Goal: Task Accomplishment & Management: Complete application form

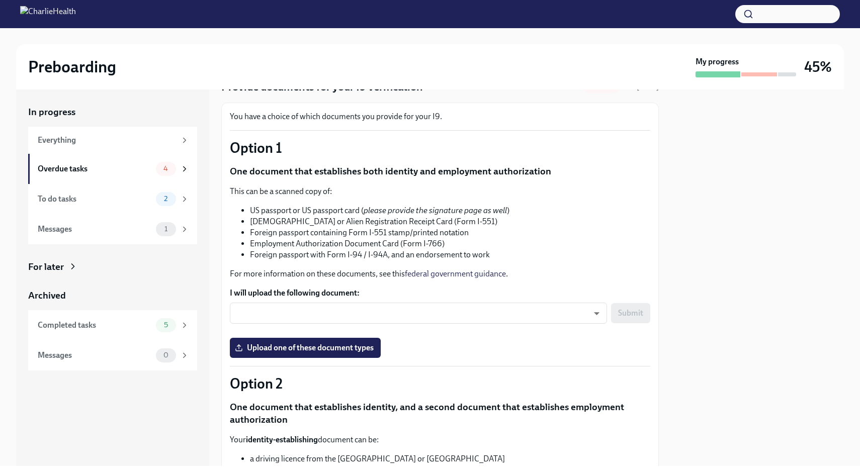
scroll to position [54, 0]
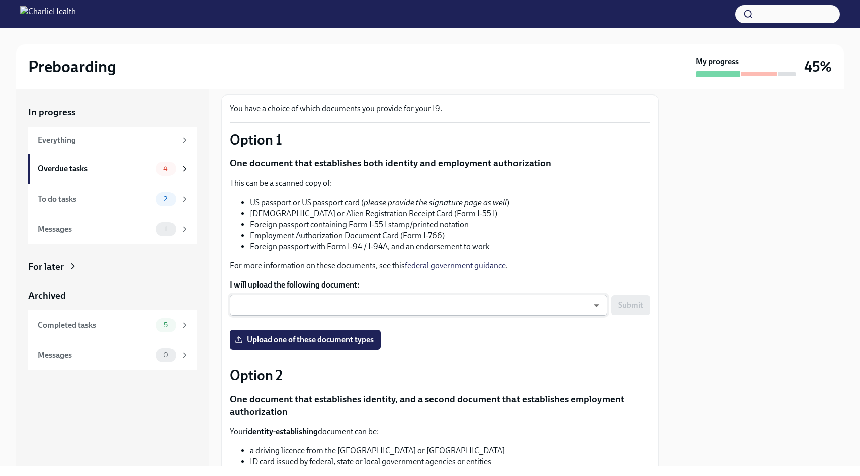
click at [320, 314] on body "Preboarding My progress 45% In progress Everything Overdue tasks 4 To do tasks …" at bounding box center [430, 238] width 860 height 476
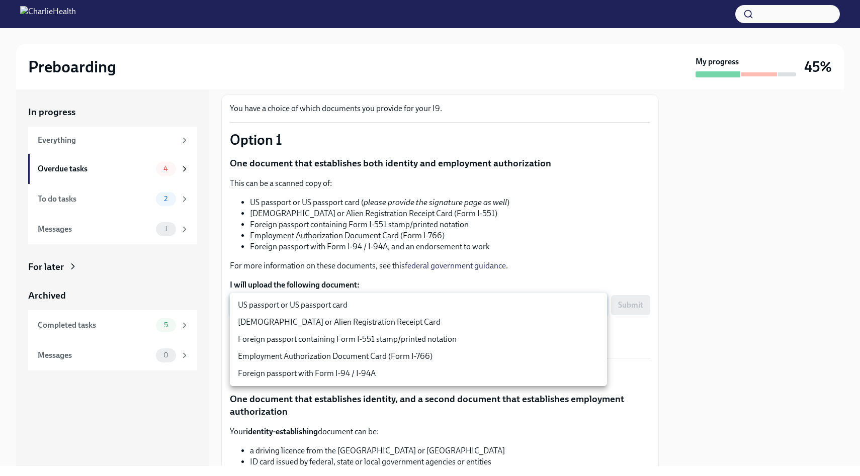
click at [342, 308] on li "US passport or US passport card" at bounding box center [418, 305] width 377 height 17
type input "KnYOjnC8x"
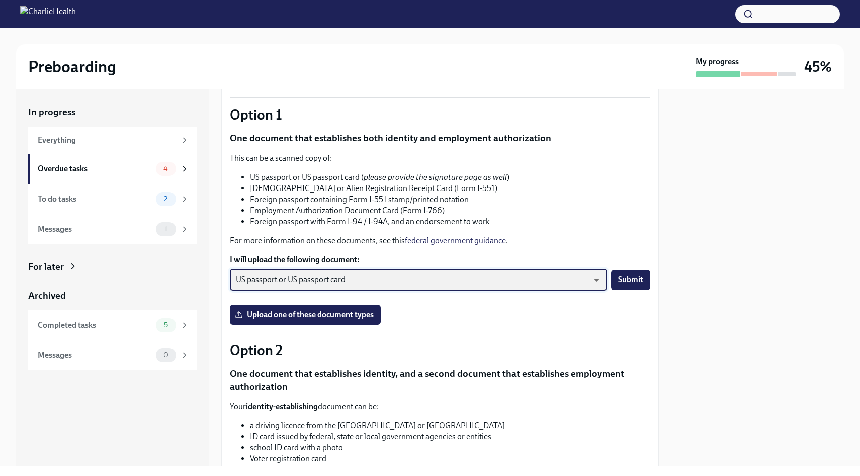
scroll to position [81, 0]
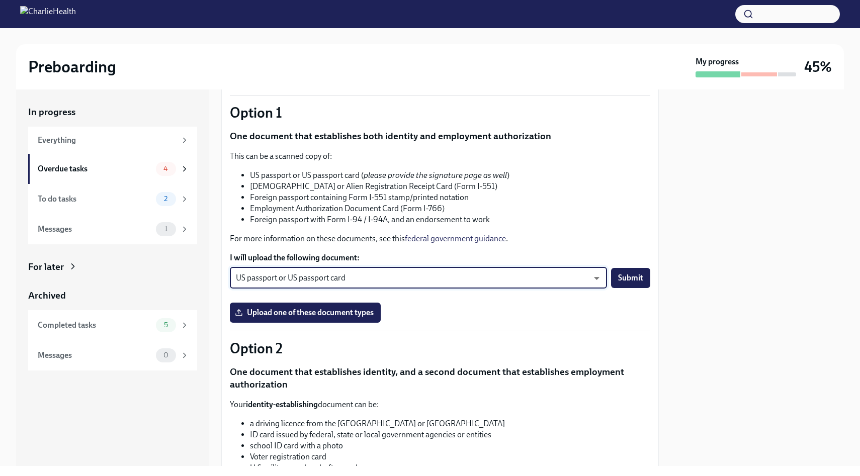
click at [375, 224] on li "Foreign passport with Form I-94 / I-94A, and an endorsement to work" at bounding box center [450, 219] width 400 height 11
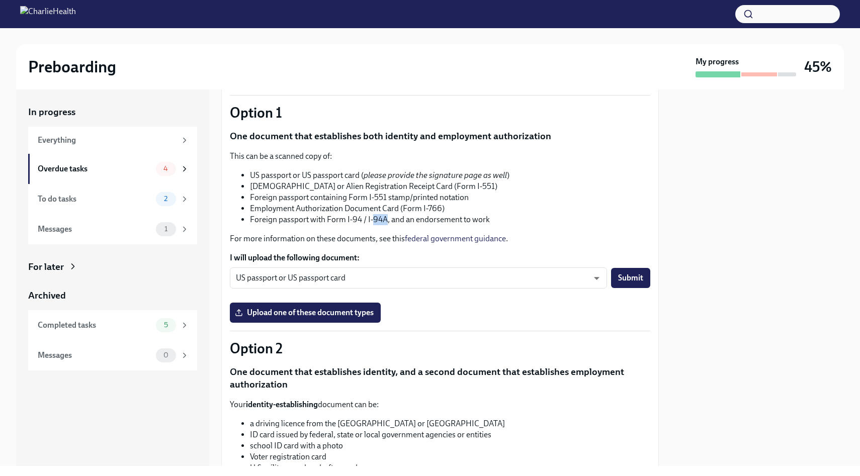
click at [375, 224] on li "Foreign passport with Form I-94 / I-94A, and an endorsement to work" at bounding box center [450, 219] width 400 height 11
click at [398, 211] on li "Employment Authorization Document Card (Form I-766)" at bounding box center [450, 208] width 400 height 11
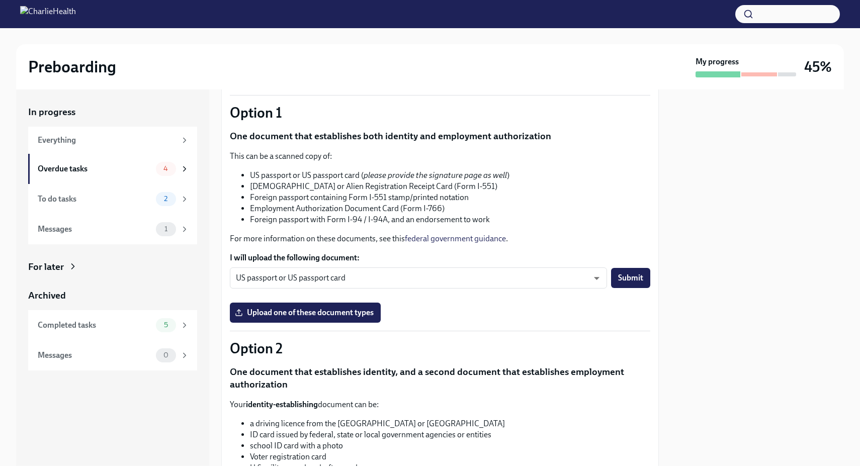
click at [429, 201] on li "Foreign passport containing Form I-551 stamp/printed notation" at bounding box center [450, 197] width 400 height 11
click at [456, 211] on li "Employment Authorization Document Card (Form I-766)" at bounding box center [450, 208] width 400 height 11
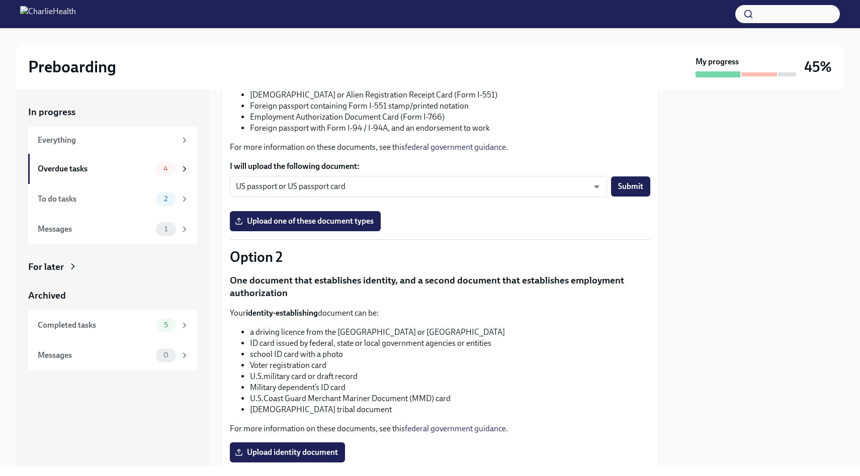
scroll to position [141, 0]
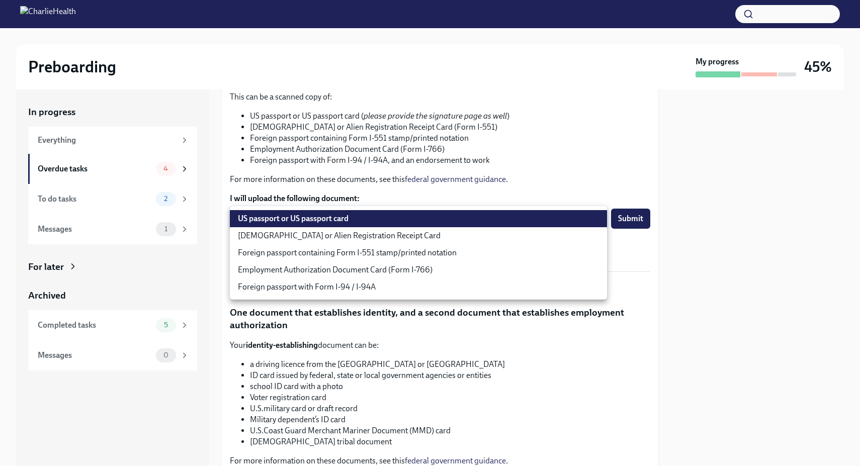
click at [378, 208] on body "Preboarding My progress 45% In progress Everything Overdue tasks 4 To do tasks …" at bounding box center [430, 238] width 860 height 476
click at [365, 165] on div at bounding box center [430, 238] width 860 height 476
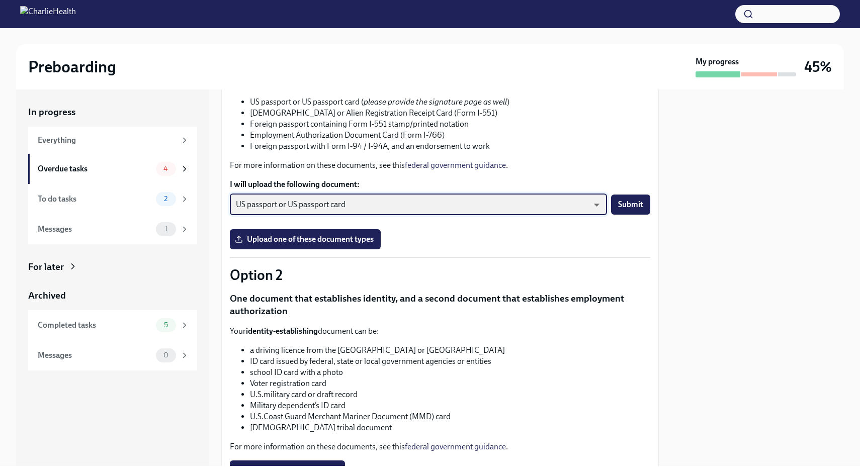
scroll to position [304, 0]
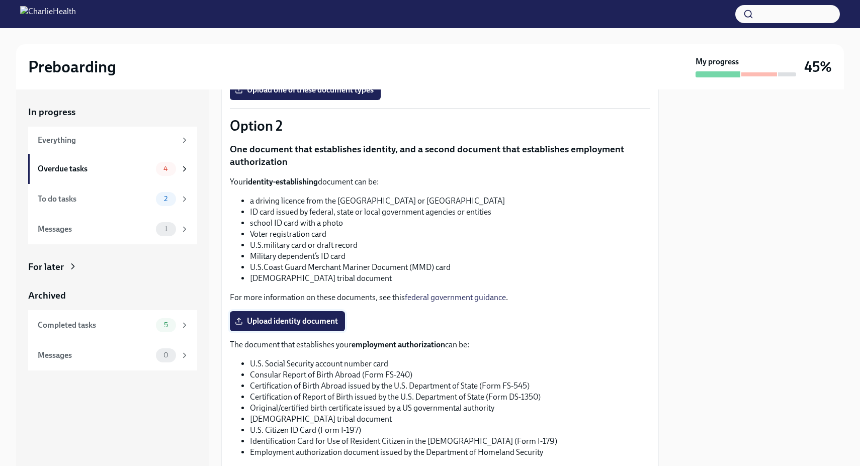
click at [293, 321] on span "Upload identity document" at bounding box center [287, 321] width 101 height 10
click at [0, 0] on input "Upload identity document" at bounding box center [0, 0] width 0 height 0
click at [367, 166] on p "One document that establishes identity, and a second document that establishes …" at bounding box center [440, 156] width 420 height 26
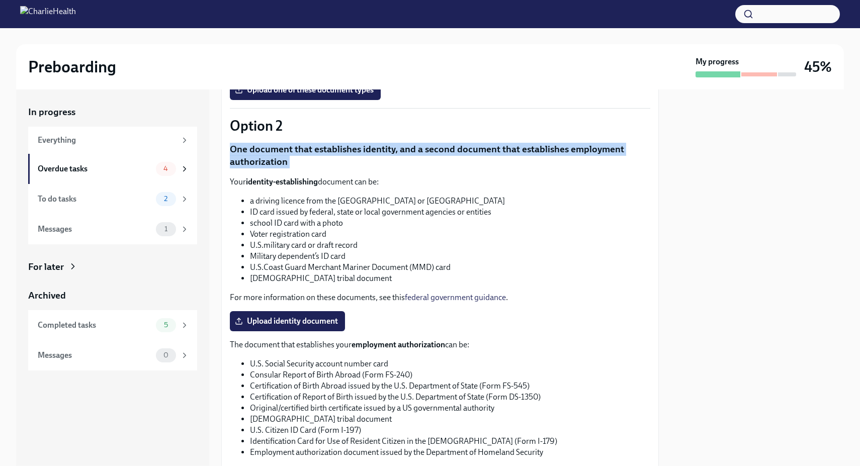
click at [367, 166] on p "One document that establishes identity, and a second document that establishes …" at bounding box center [440, 156] width 420 height 26
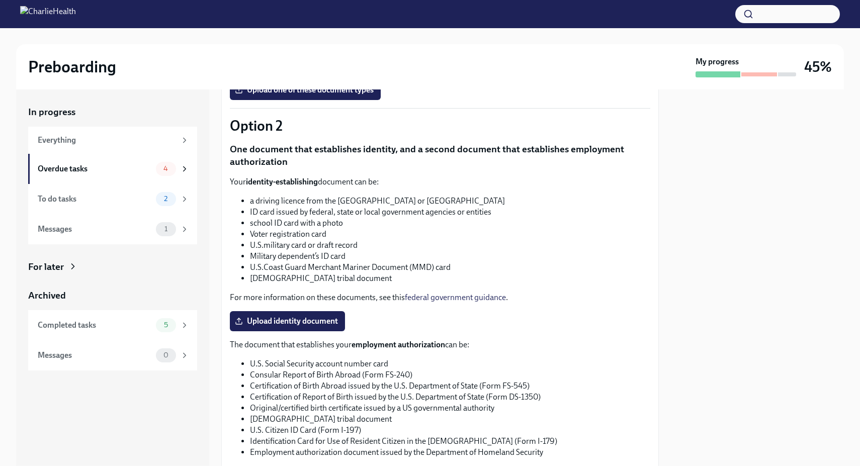
click at [367, 196] on li "a driving licence from the [GEOGRAPHIC_DATA] or [GEOGRAPHIC_DATA]" at bounding box center [450, 201] width 400 height 11
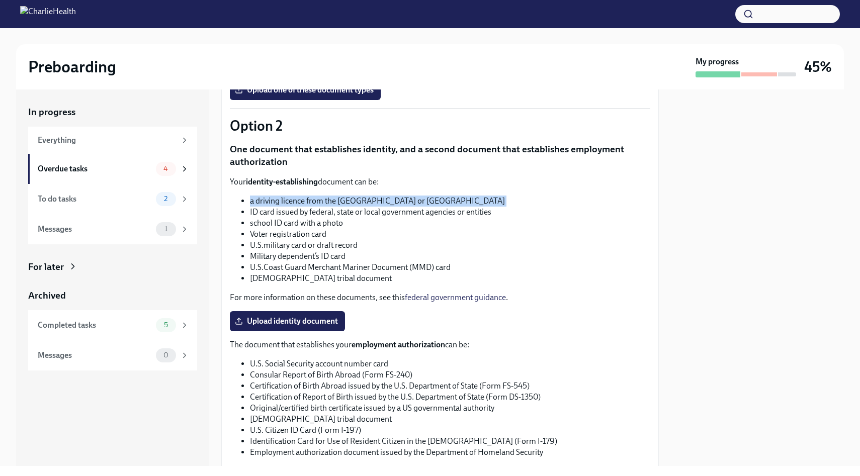
click at [367, 196] on li "a driving licence from the [GEOGRAPHIC_DATA] or [GEOGRAPHIC_DATA]" at bounding box center [450, 201] width 400 height 11
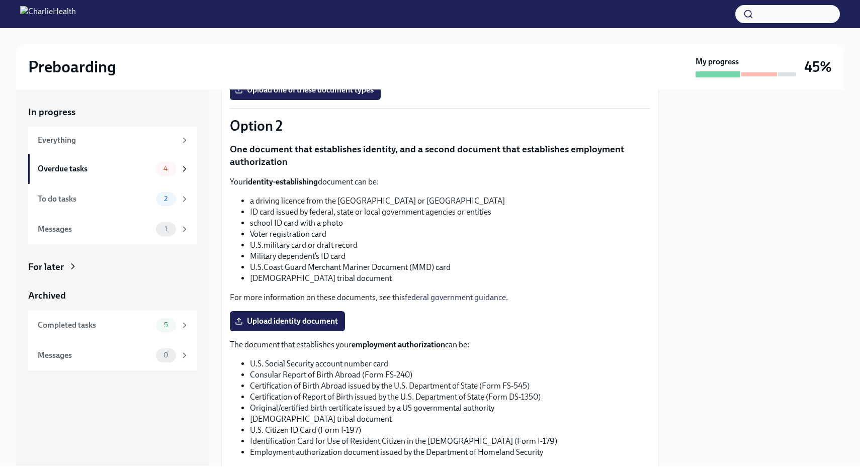
click at [398, 211] on li "ID card issued by federal, state or local government agencies or entities" at bounding box center [450, 212] width 400 height 11
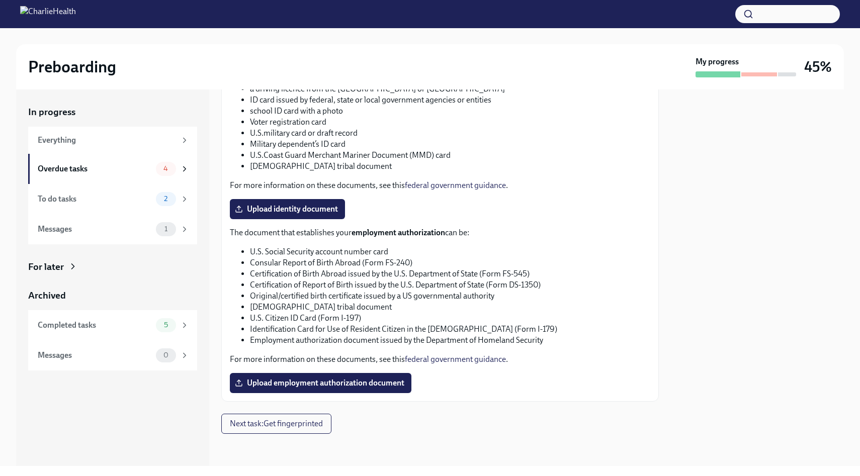
click at [393, 232] on strong "employment authorization" at bounding box center [399, 233] width 94 height 10
click at [393, 259] on li "Consular Report of Birth Abroad (Form FS-240)" at bounding box center [450, 262] width 400 height 11
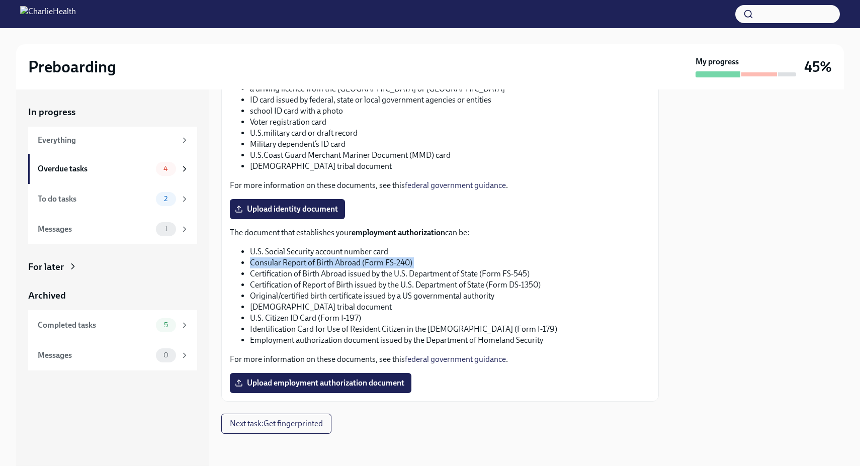
click at [393, 259] on li "Consular Report of Birth Abroad (Form FS-240)" at bounding box center [450, 262] width 400 height 11
click at [412, 250] on li "U.S. Social Security account number card" at bounding box center [450, 251] width 400 height 11
click at [409, 262] on li "Consular Report of Birth Abroad (Form FS-240)" at bounding box center [450, 262] width 400 height 11
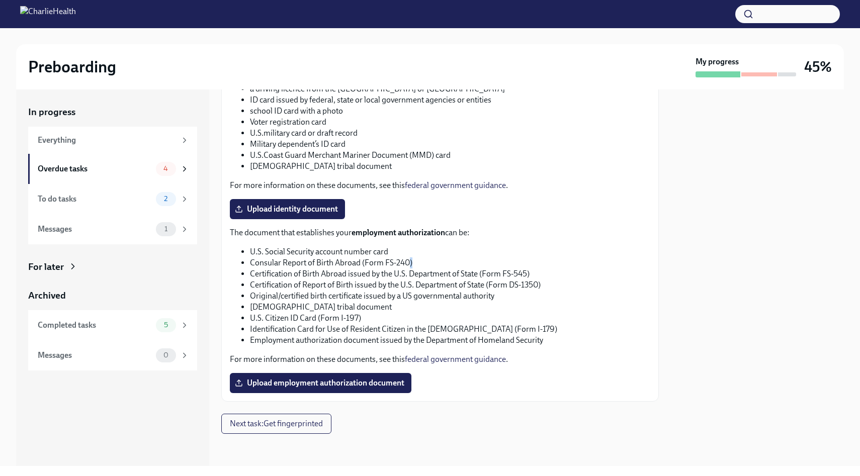
click at [409, 262] on li "Consular Report of Birth Abroad (Form FS-240)" at bounding box center [450, 262] width 400 height 11
click at [421, 262] on li "Consular Report of Birth Abroad (Form FS-240)" at bounding box center [450, 262] width 400 height 11
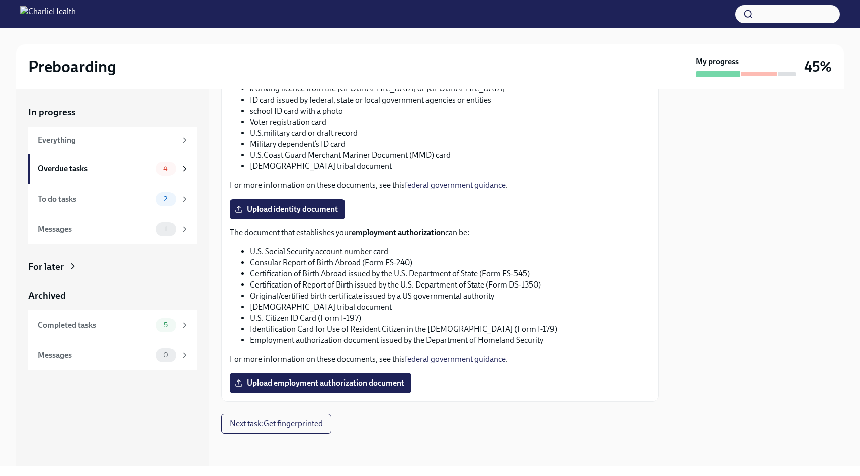
click at [435, 278] on li "Certification of Birth Abroad issued by the U.S. Department of State (Form FS-5…" at bounding box center [450, 274] width 400 height 11
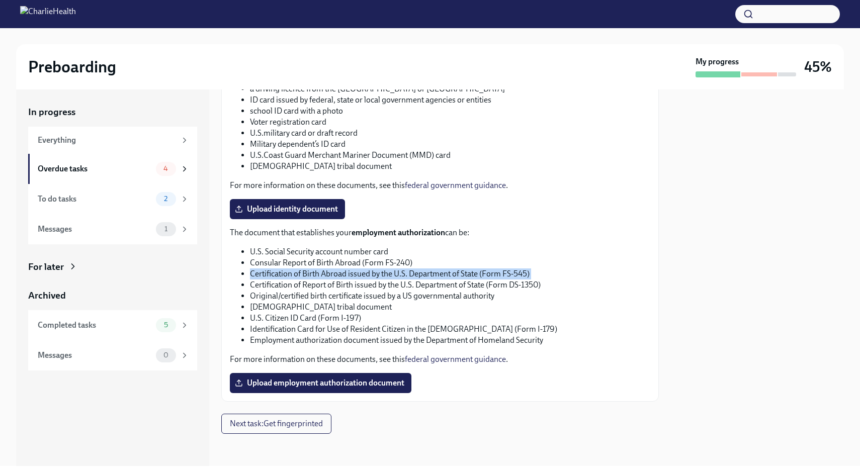
click at [435, 278] on li "Certification of Birth Abroad issued by the U.S. Department of State (Form FS-5…" at bounding box center [450, 274] width 400 height 11
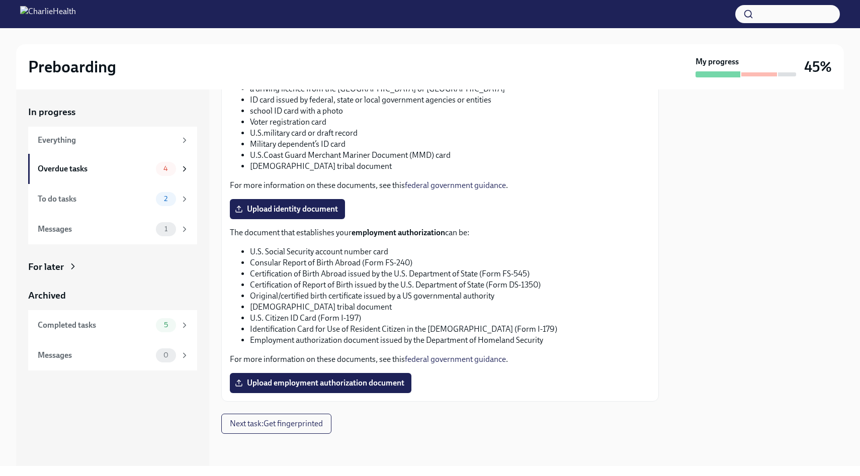
click at [451, 296] on li "Original/certified birth certificate issued by a US governmental authority" at bounding box center [450, 296] width 400 height 11
click at [459, 314] on li "U.S. Citizen ID Card (Form I-197)" at bounding box center [450, 318] width 400 height 11
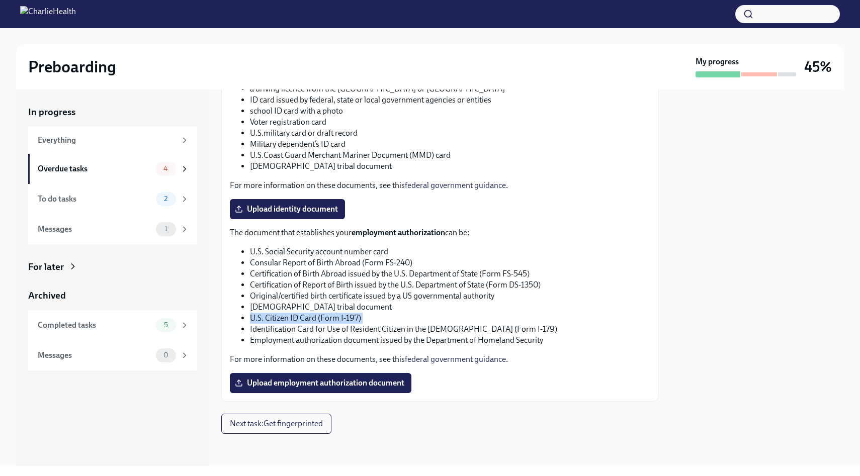
click at [459, 314] on li "U.S. Citizen ID Card (Form I-197)" at bounding box center [450, 318] width 400 height 11
click at [470, 329] on li "Identification Card for Use of Resident Citizen in the [DEMOGRAPHIC_DATA] (Form…" at bounding box center [450, 329] width 400 height 11
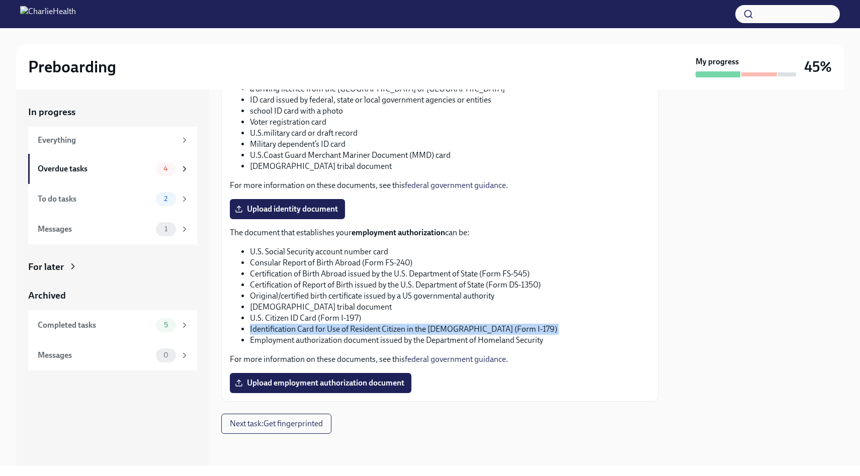
click at [470, 329] on li "Identification Card for Use of Resident Citizen in the [DEMOGRAPHIC_DATA] (Form…" at bounding box center [450, 329] width 400 height 11
click at [482, 343] on li "Employment authorization document issued by the Department of Homeland Security" at bounding box center [450, 340] width 400 height 11
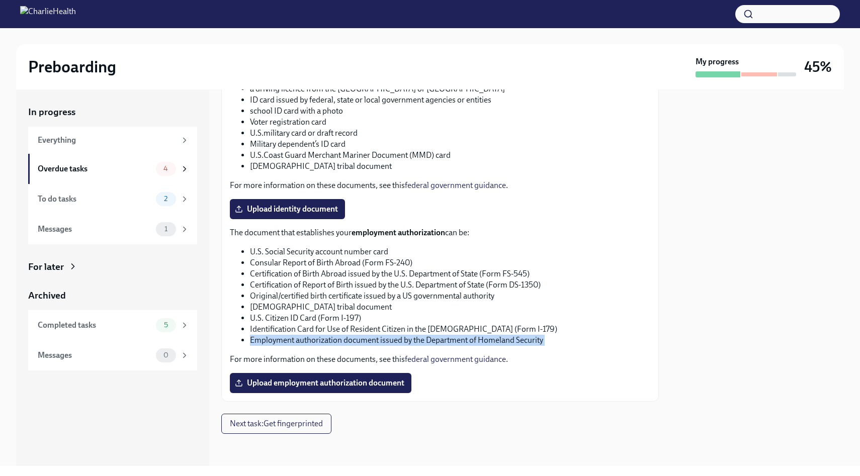
click at [482, 343] on li "Employment authorization document issued by the Department of Homeland Security" at bounding box center [450, 340] width 400 height 11
click at [492, 346] on div "The document that establishes your employment authorization can be: U.S. Social…" at bounding box center [440, 296] width 420 height 138
click at [371, 259] on li "Consular Report of Birth Abroad (Form FS-240)" at bounding box center [450, 262] width 400 height 11
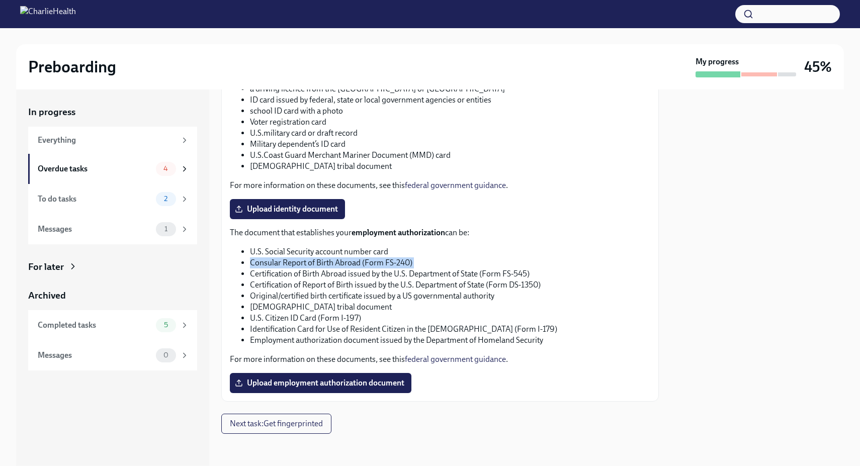
click at [371, 259] on li "Consular Report of Birth Abroad (Form FS-240)" at bounding box center [450, 262] width 400 height 11
click at [395, 281] on li "Certification of Report of Birth issued by the U.S. Department of State (Form D…" at bounding box center [450, 285] width 400 height 11
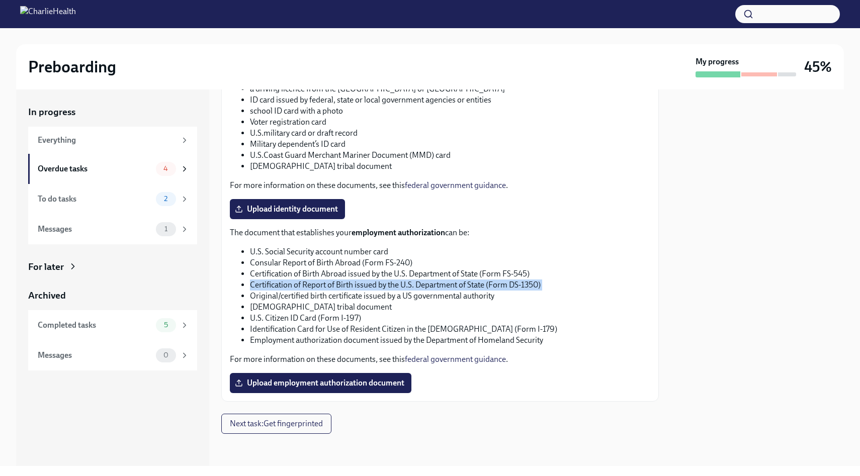
click at [395, 281] on li "Certification of Report of Birth issued by the U.S. Department of State (Form D…" at bounding box center [450, 285] width 400 height 11
click at [411, 298] on li "Original/certified birth certificate issued by a US governmental authority" at bounding box center [450, 296] width 400 height 11
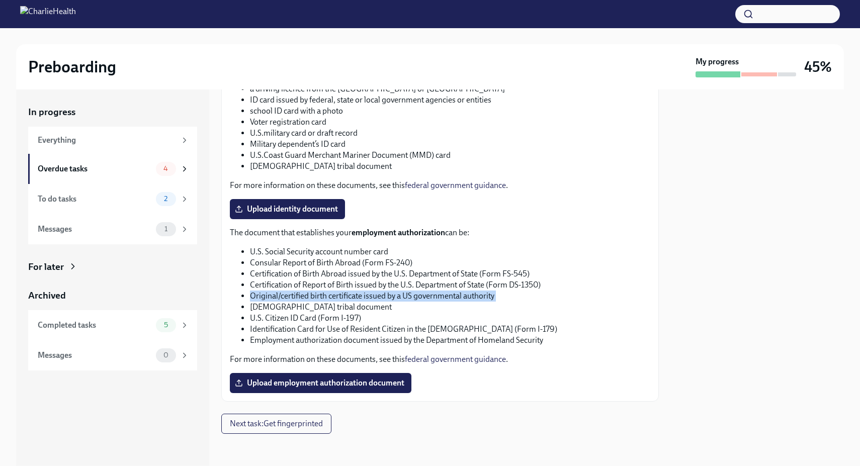
click at [411, 298] on li "Original/certified birth certificate issued by a US governmental authority" at bounding box center [450, 296] width 400 height 11
click at [430, 306] on li "[DEMOGRAPHIC_DATA] tribal document" at bounding box center [450, 307] width 400 height 11
click at [443, 330] on li "Identification Card for Use of Resident Citizen in the [DEMOGRAPHIC_DATA] (Form…" at bounding box center [450, 329] width 400 height 11
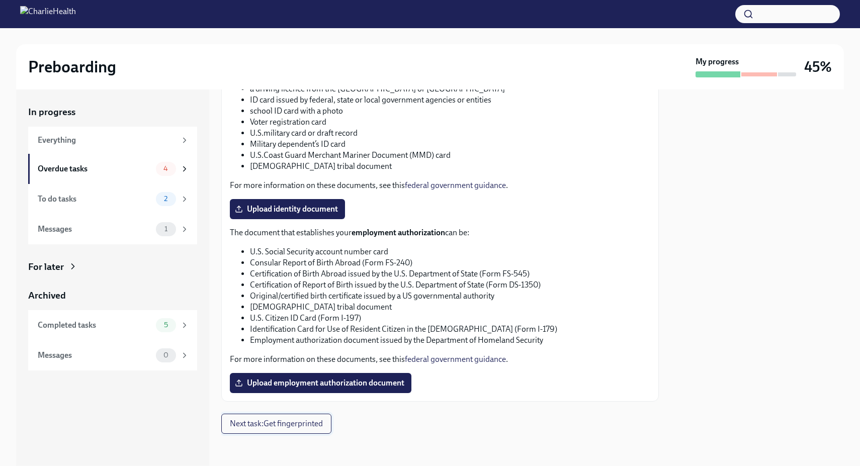
click at [317, 414] on button "Next task : Get fingerprinted" at bounding box center [276, 424] width 110 height 20
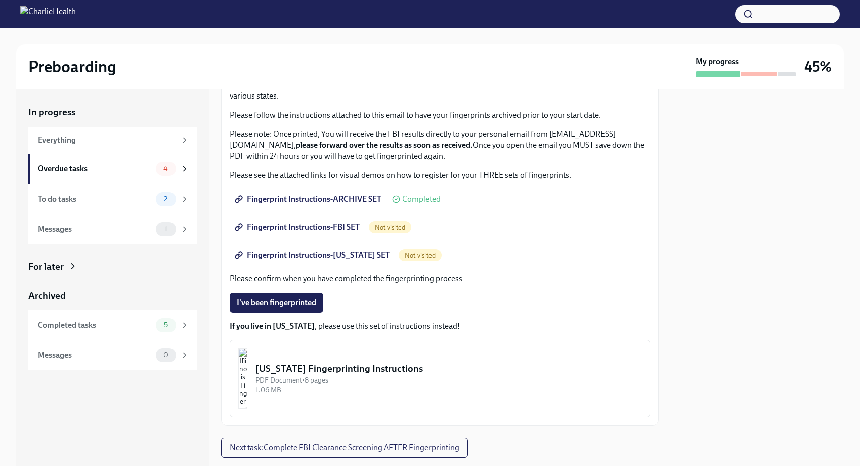
scroll to position [102, 0]
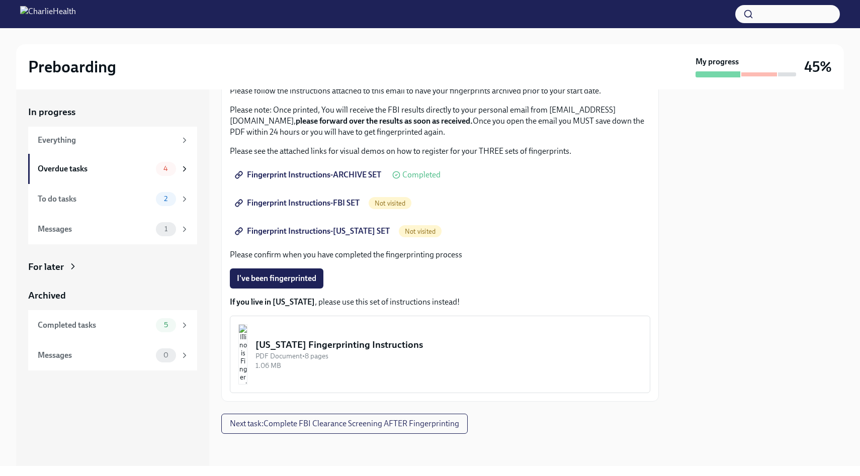
click at [297, 254] on p "Please confirm when you have completed the fingerprinting process" at bounding box center [440, 254] width 420 height 11
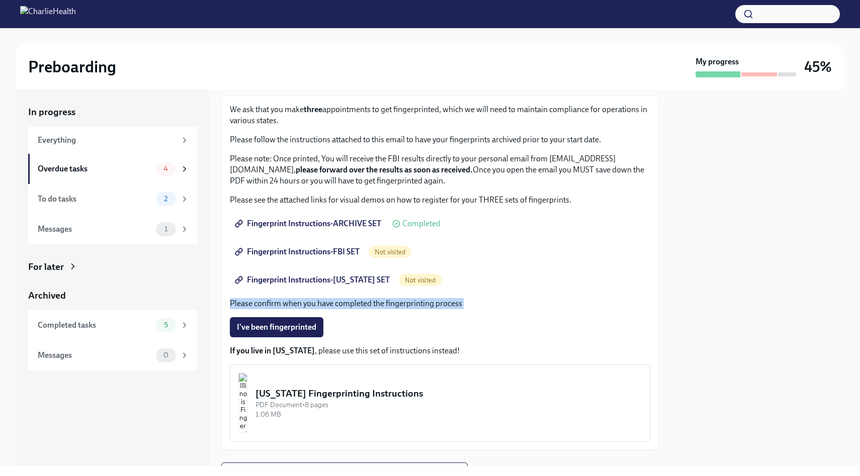
scroll to position [50, 0]
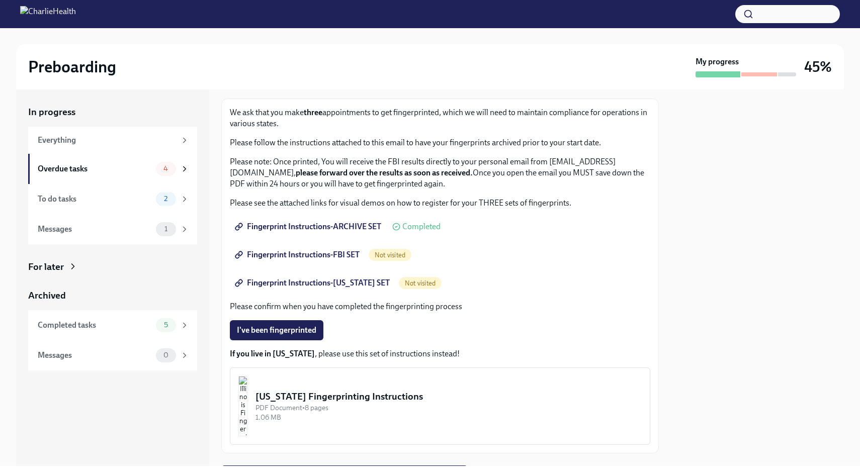
click at [327, 181] on p "Please note: Once printed, You will receive the FBI results directly to your pe…" at bounding box center [440, 172] width 420 height 33
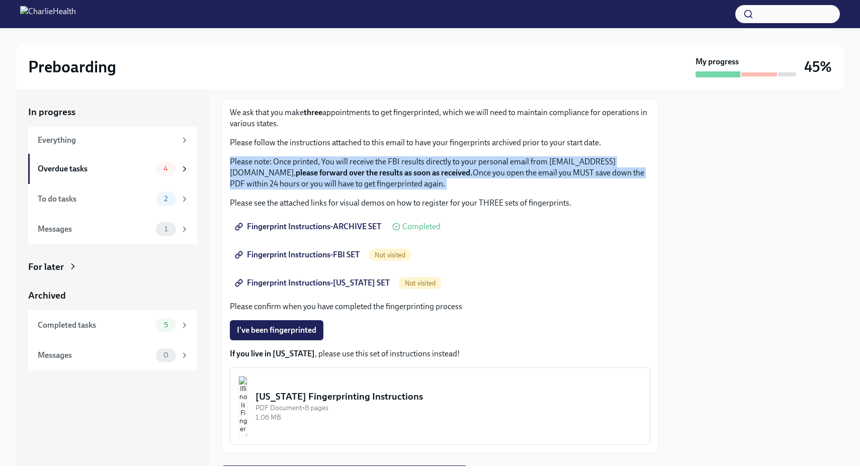
click at [327, 181] on p "Please note: Once printed, You will receive the FBI results directly to your pe…" at bounding box center [440, 172] width 420 height 33
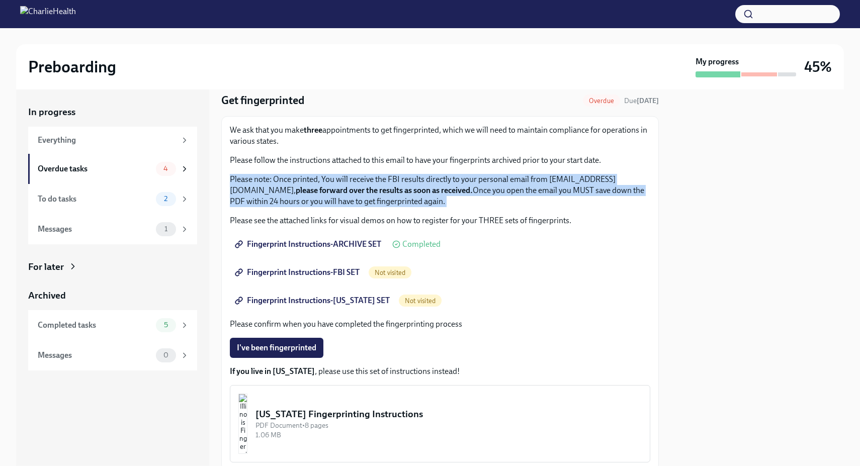
scroll to position [30, 0]
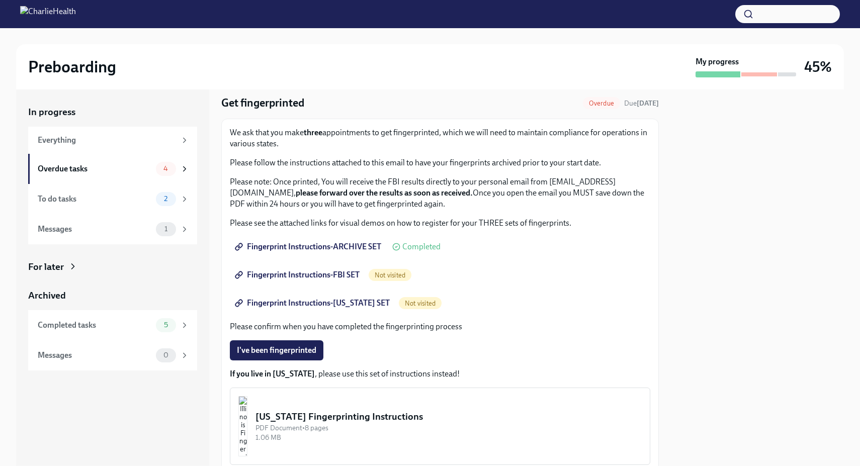
click at [343, 159] on p "Please follow the instructions attached to this email to have your fingerprints…" at bounding box center [440, 162] width 420 height 11
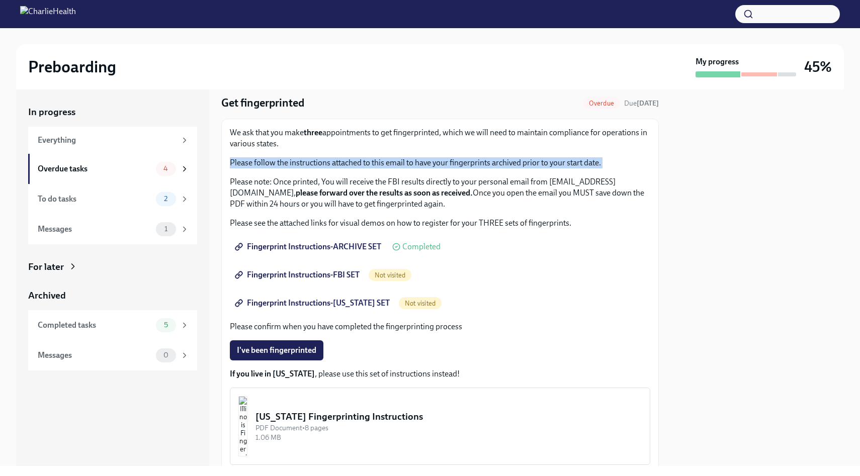
click at [343, 159] on p "Please follow the instructions attached to this email to have your fingerprints…" at bounding box center [440, 162] width 420 height 11
click at [314, 248] on span "Fingerprint Instructions-ARCHIVE SET" at bounding box center [309, 247] width 144 height 10
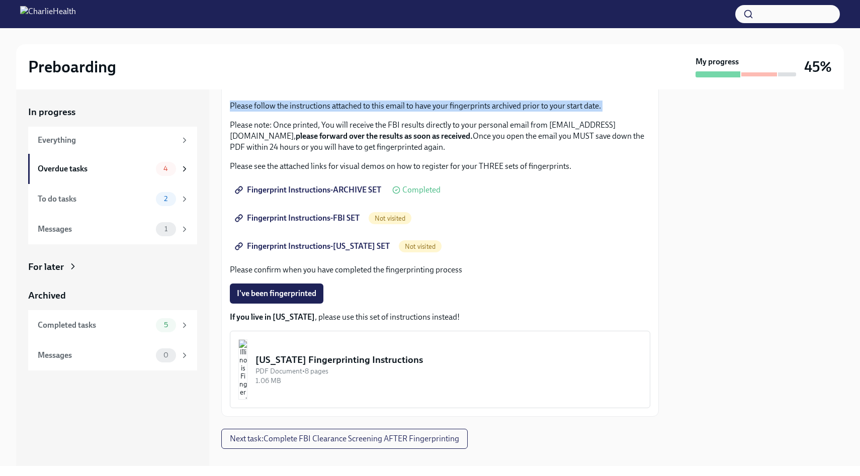
scroll to position [90, 0]
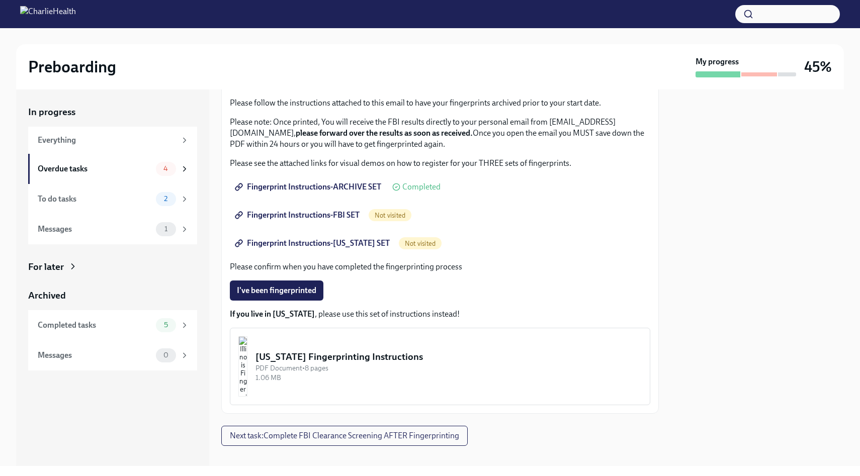
click at [353, 267] on p "Please confirm when you have completed the fingerprinting process" at bounding box center [440, 267] width 420 height 11
click at [371, 267] on p "Please confirm when you have completed the fingerprinting process" at bounding box center [440, 267] width 420 height 11
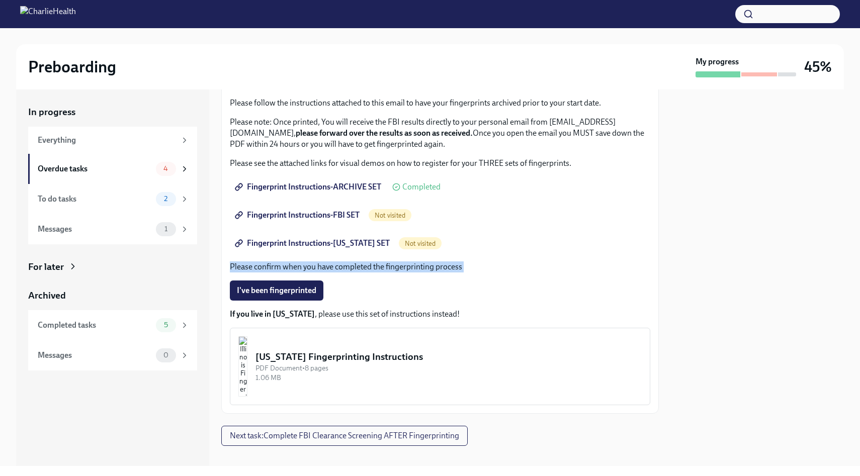
click at [371, 267] on p "Please confirm when you have completed the fingerprinting process" at bounding box center [440, 267] width 420 height 11
click at [372, 267] on p "Please confirm when you have completed the fingerprinting process" at bounding box center [440, 267] width 420 height 11
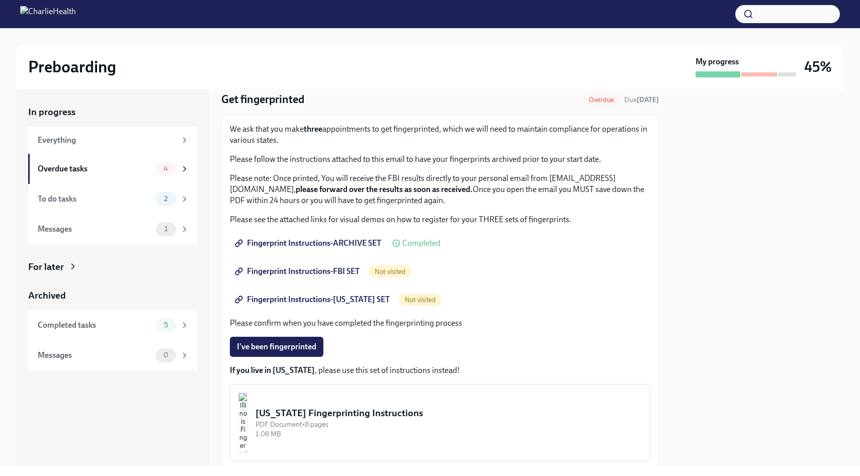
scroll to position [33, 0]
click at [382, 136] on p "We ask that you make three appointments to get fingerprinted, which we will nee…" at bounding box center [440, 135] width 420 height 22
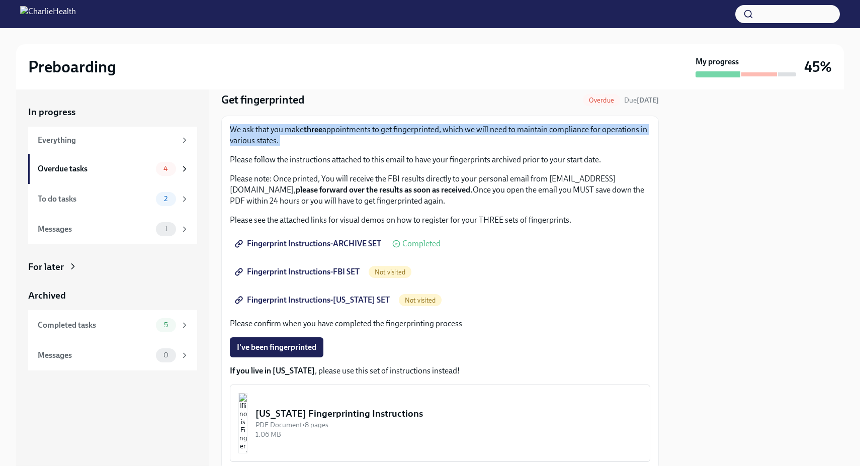
click at [382, 136] on p "We ask that you make three appointments to get fingerprinted, which we will nee…" at bounding box center [440, 135] width 420 height 22
click at [408, 137] on p "We ask that you make three appointments to get fingerprinted, which we will nee…" at bounding box center [440, 135] width 420 height 22
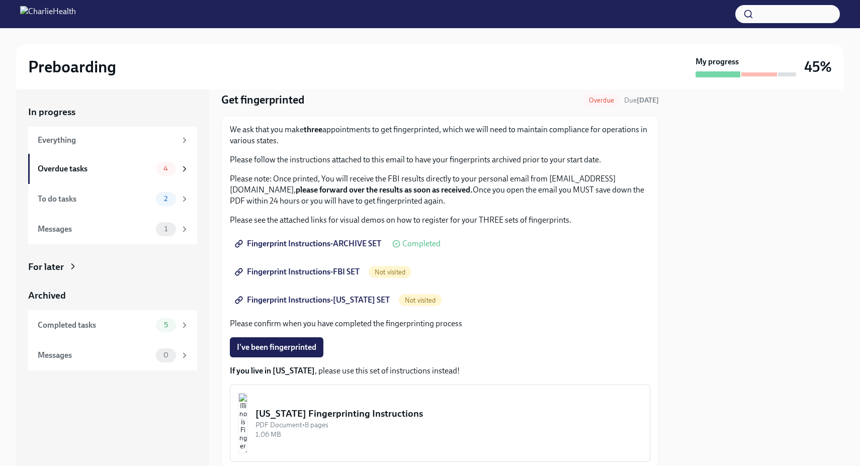
click at [408, 137] on p "We ask that you make three appointments to get fingerprinted, which we will nee…" at bounding box center [440, 135] width 420 height 22
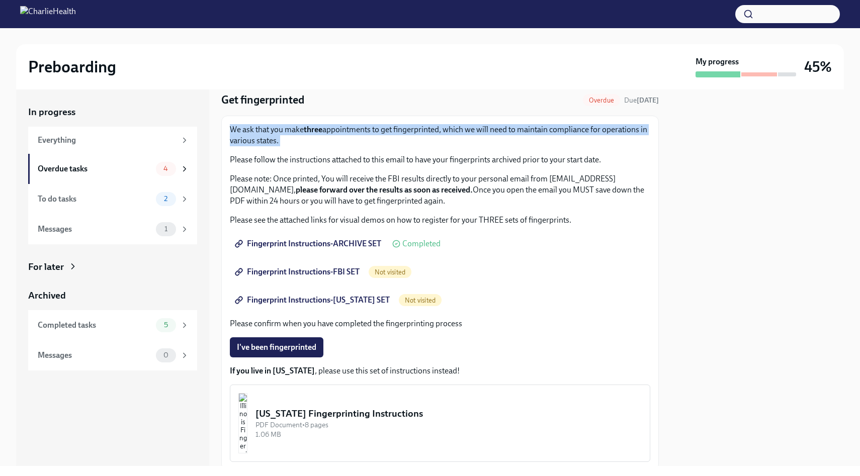
click at [408, 137] on p "We ask that you make three appointments to get fingerprinted, which we will nee…" at bounding box center [440, 135] width 420 height 22
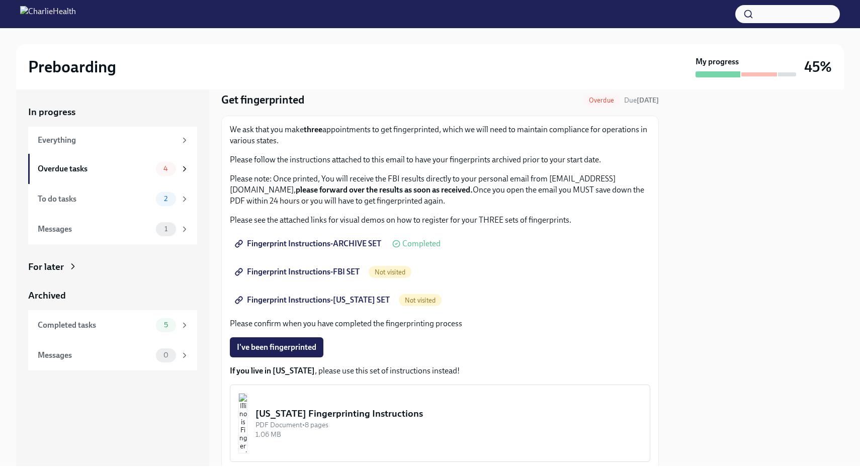
click at [431, 139] on p "We ask that you make three appointments to get fingerprinted, which we will nee…" at bounding box center [440, 135] width 420 height 22
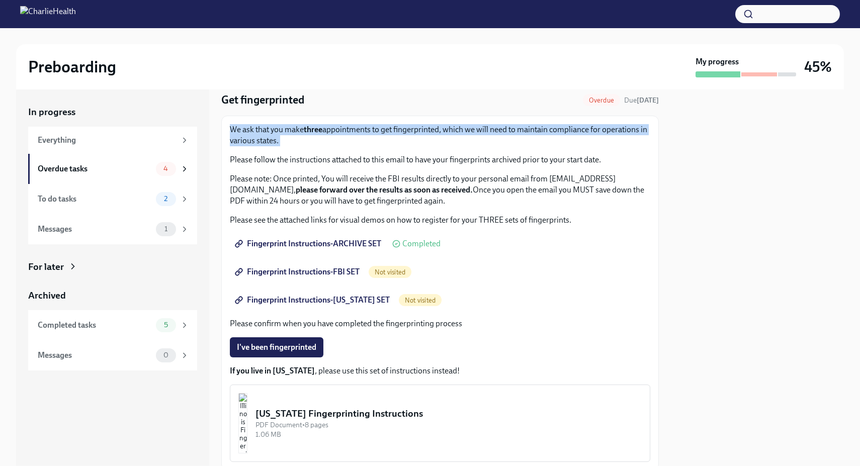
click at [431, 139] on p "We ask that you make three appointments to get fingerprinted, which we will nee…" at bounding box center [440, 135] width 420 height 22
click at [451, 140] on p "We ask that you make three appointments to get fingerprinted, which we will nee…" at bounding box center [440, 135] width 420 height 22
click at [467, 140] on p "We ask that you make three appointments to get fingerprinted, which we will nee…" at bounding box center [440, 135] width 420 height 22
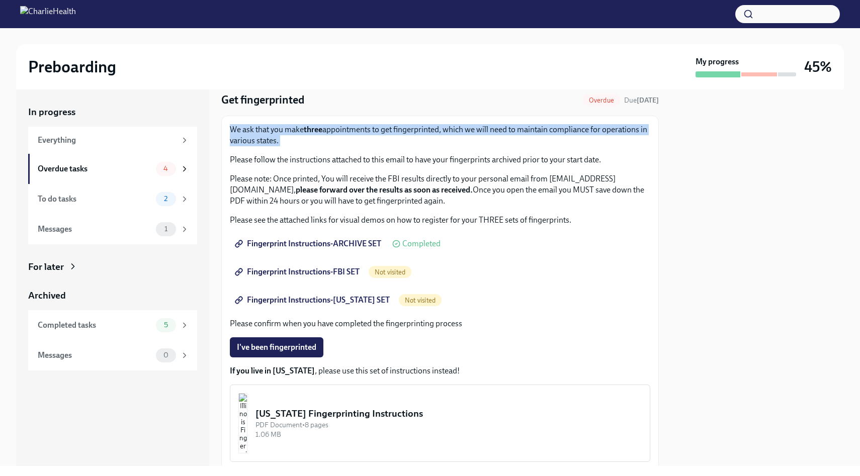
click at [467, 140] on p "We ask that you make three appointments to get fingerprinted, which we will nee…" at bounding box center [440, 135] width 420 height 22
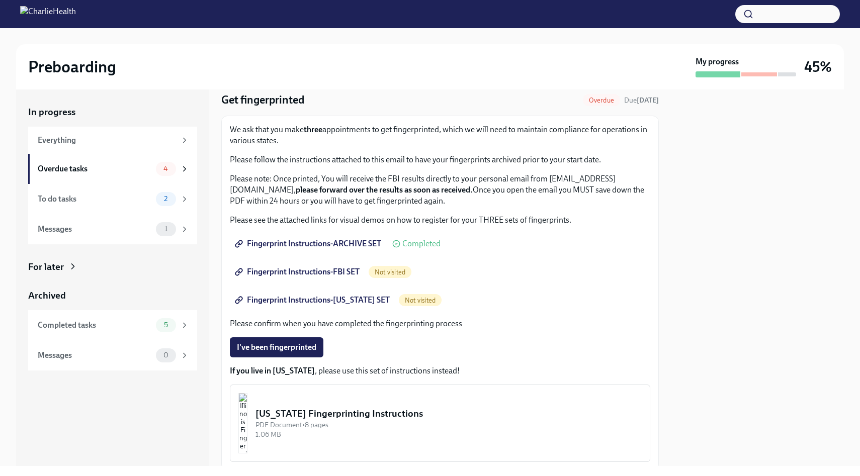
click at [501, 160] on p "Please follow the instructions attached to this email to have your fingerprints…" at bounding box center [440, 159] width 420 height 11
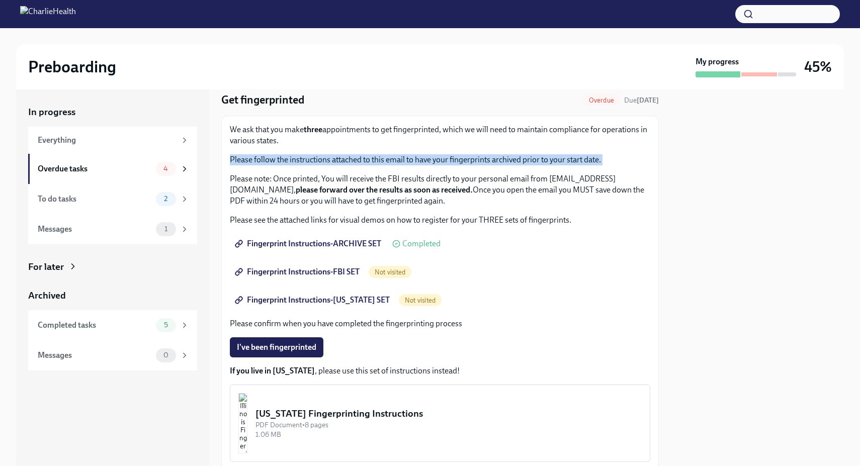
click at [501, 160] on p "Please follow the instructions attached to this email to have your fingerprints…" at bounding box center [440, 159] width 420 height 11
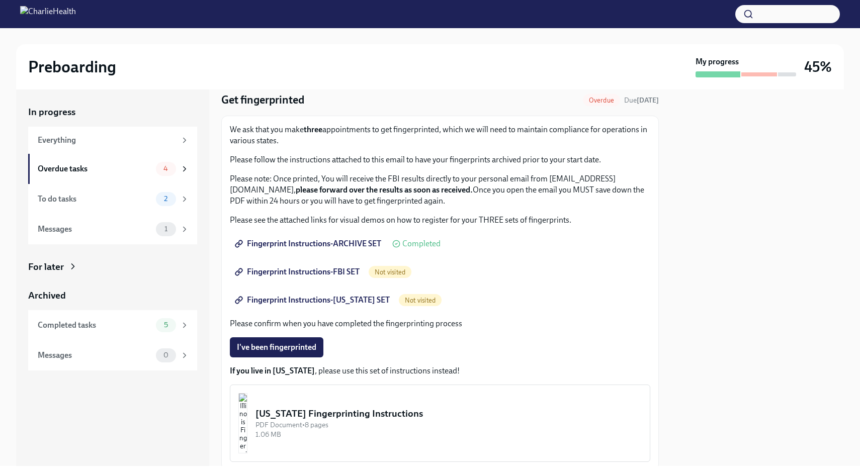
click at [523, 176] on p "Please note: Once printed, You will receive the FBI results directly to your pe…" at bounding box center [440, 189] width 420 height 33
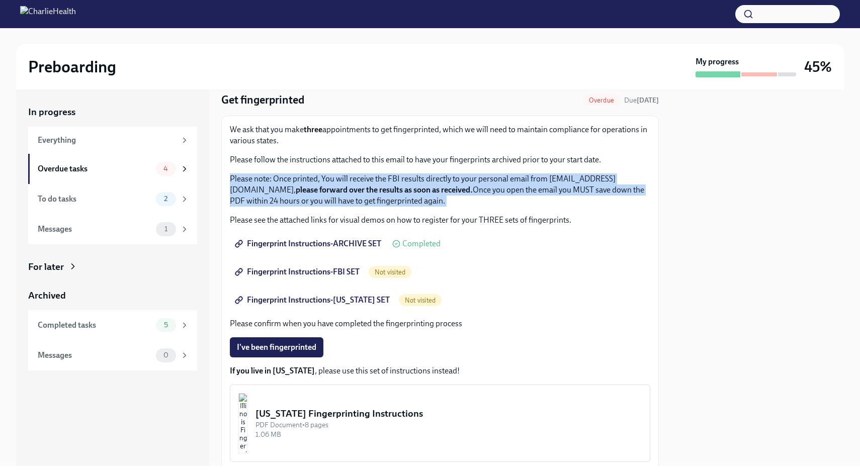
click at [523, 176] on p "Please note: Once printed, You will receive the FBI results directly to your pe…" at bounding box center [440, 189] width 420 height 33
click at [473, 185] on strong "please forward over the results as soon as received." at bounding box center [384, 190] width 177 height 10
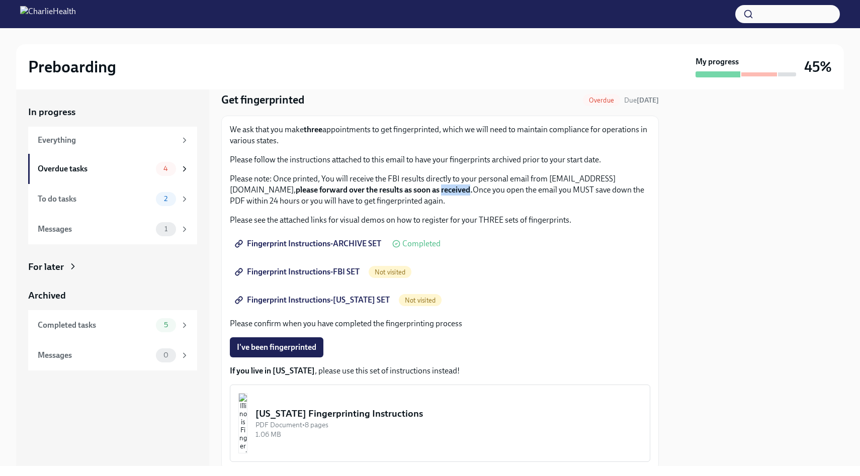
click at [473, 185] on strong "please forward over the results as soon as received." at bounding box center [384, 190] width 177 height 10
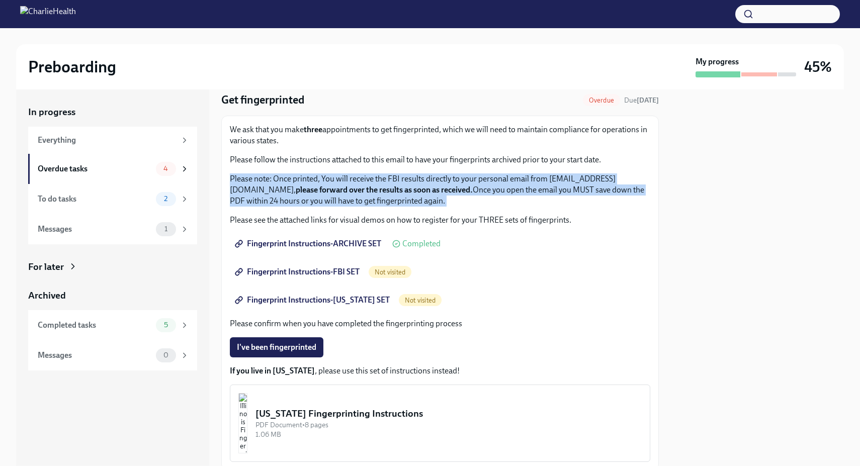
click at [473, 185] on strong "please forward over the results as soon as received." at bounding box center [384, 190] width 177 height 10
click at [551, 187] on p "Please note: Once printed, You will receive the FBI results directly to your pe…" at bounding box center [440, 189] width 420 height 33
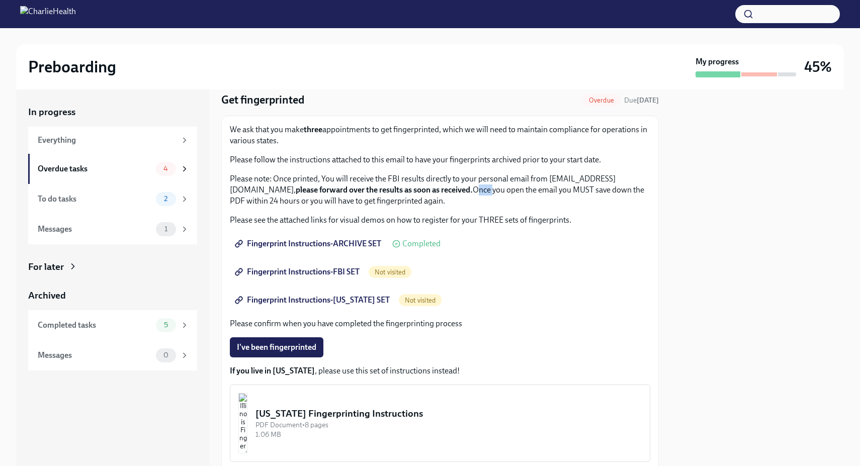
click at [551, 187] on p "Please note: Once printed, You will receive the FBI results directly to your pe…" at bounding box center [440, 189] width 420 height 33
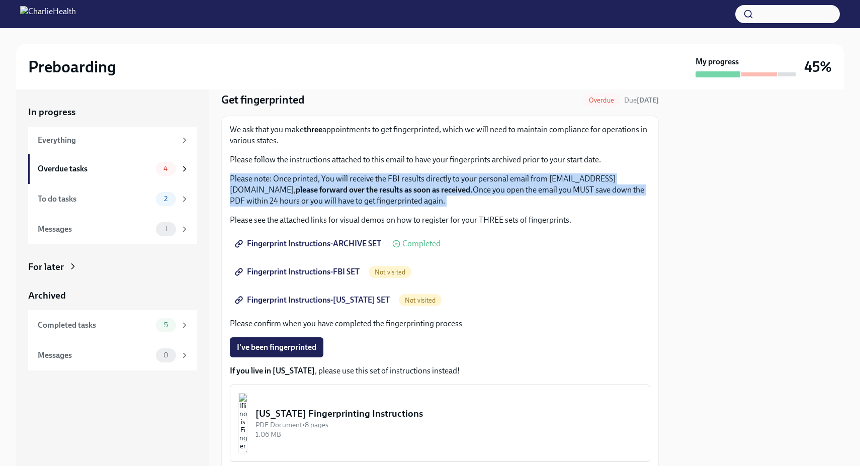
click at [551, 187] on p "Please note: Once printed, You will receive the FBI results directly to your pe…" at bounding box center [440, 189] width 420 height 33
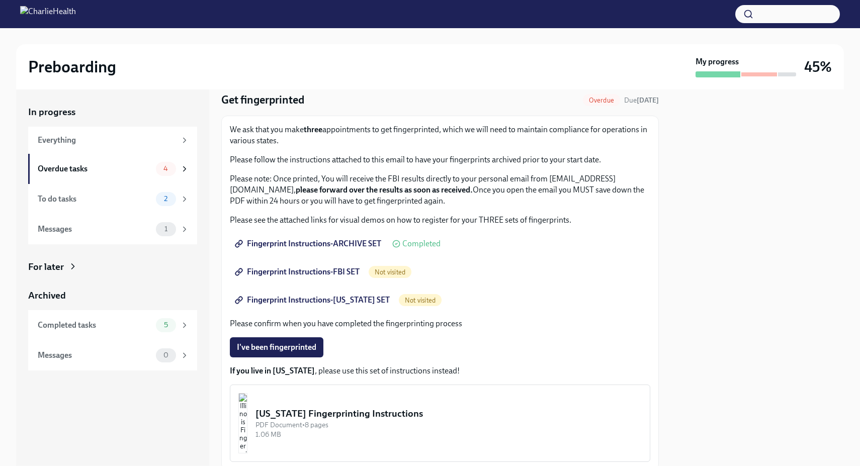
click at [521, 182] on p "Please note: Once printed, You will receive the FBI results directly to your pe…" at bounding box center [440, 189] width 420 height 33
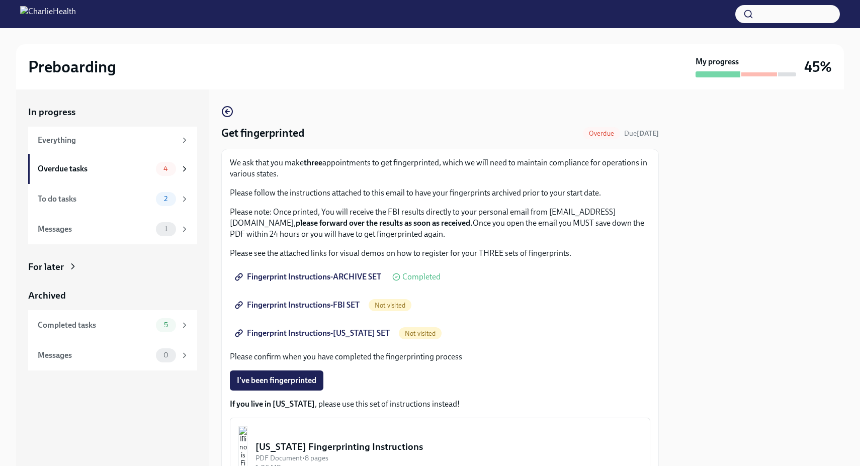
scroll to position [0, 0]
click at [338, 251] on p "Please see the attached links for visual demos on how to register for your THRE…" at bounding box center [440, 253] width 420 height 11
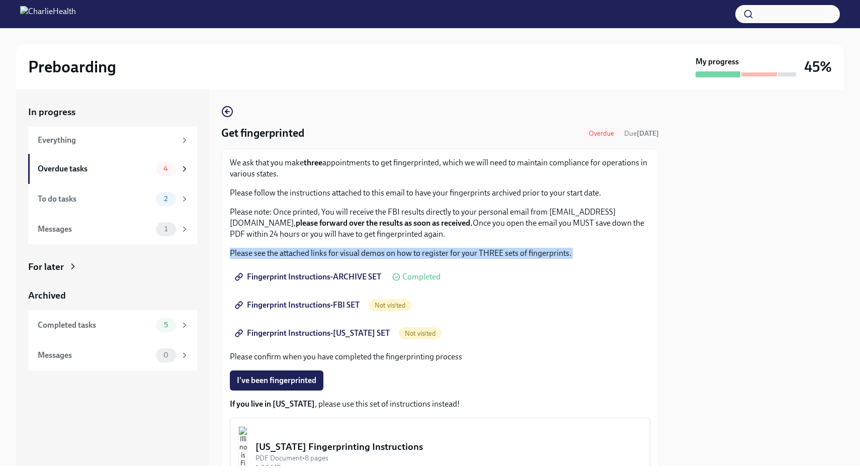
click at [338, 251] on p "Please see the attached links for visual demos on how to register for your THRE…" at bounding box center [440, 253] width 420 height 11
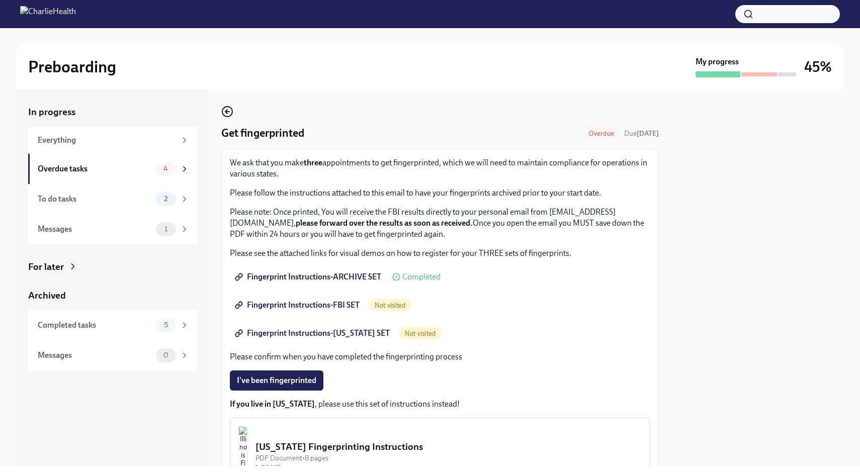
click at [357, 225] on p "Please note: Once printed, You will receive the FBI results directly to your pe…" at bounding box center [440, 223] width 420 height 33
click at [318, 280] on span "Fingerprint Instructions-ARCHIVE SET" at bounding box center [309, 277] width 144 height 10
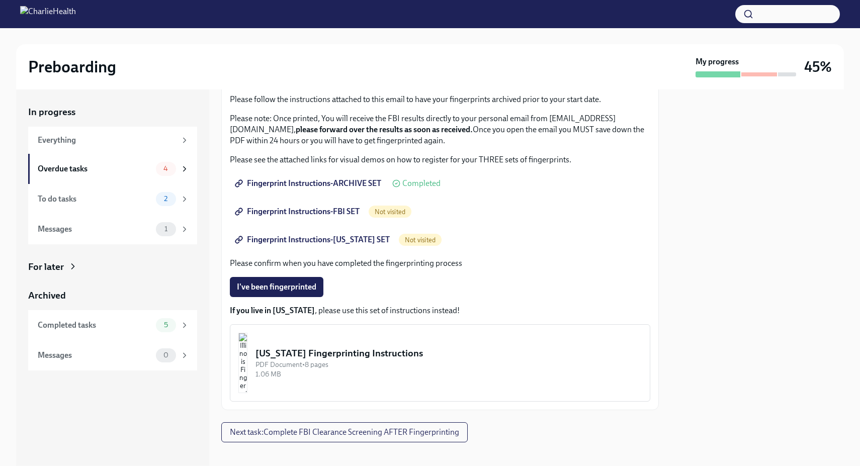
scroll to position [102, 0]
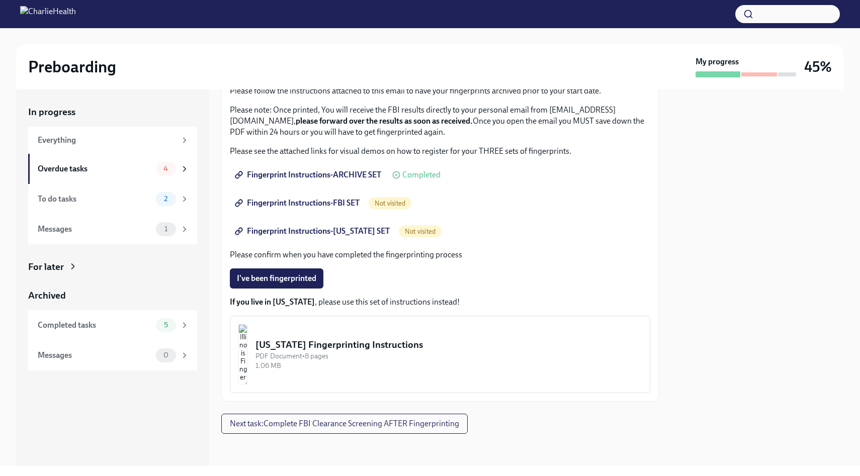
click at [298, 233] on span "Fingerprint Instructions-[US_STATE] SET" at bounding box center [313, 231] width 153 height 10
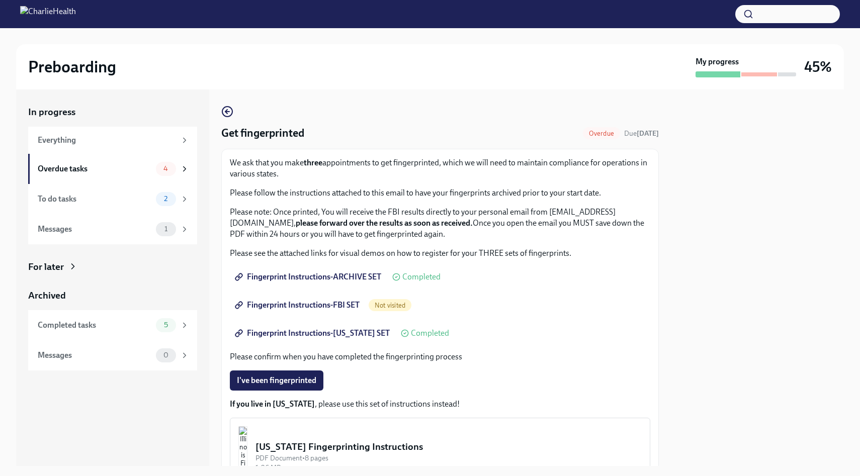
click at [294, 310] on link "Fingerprint Instructions-FBI SET" at bounding box center [298, 305] width 137 height 20
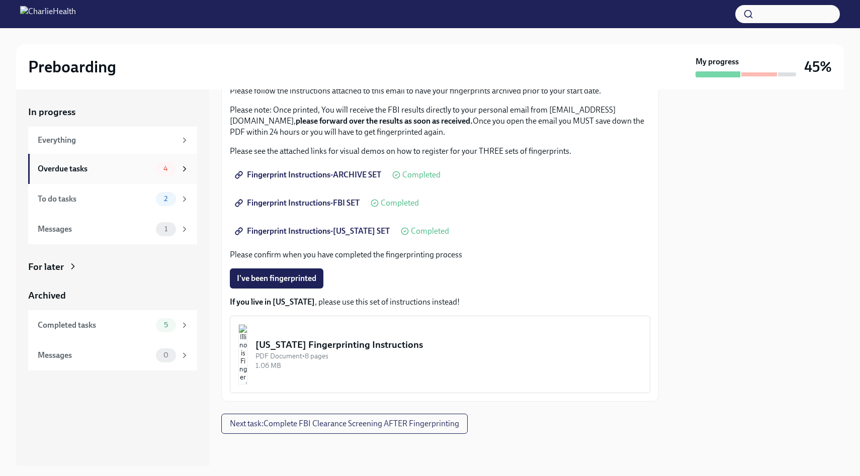
click at [102, 160] on div "Overdue tasks 4" at bounding box center [112, 169] width 169 height 30
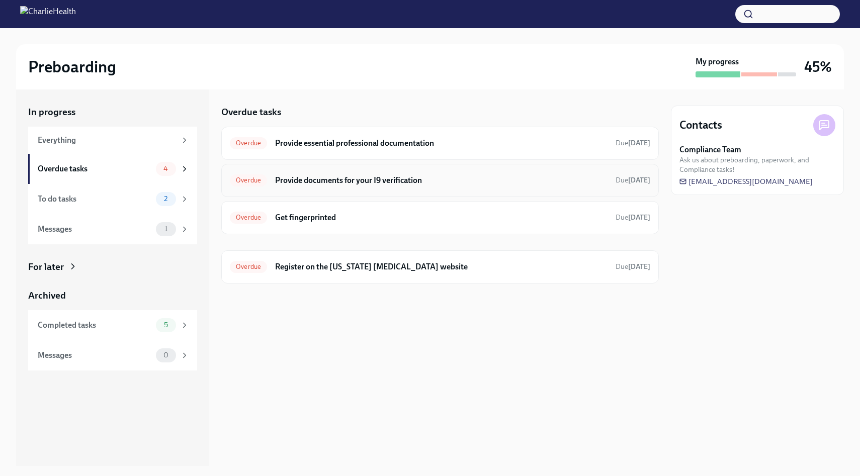
click at [332, 184] on h6 "Provide documents for your I9 verification" at bounding box center [441, 180] width 332 height 11
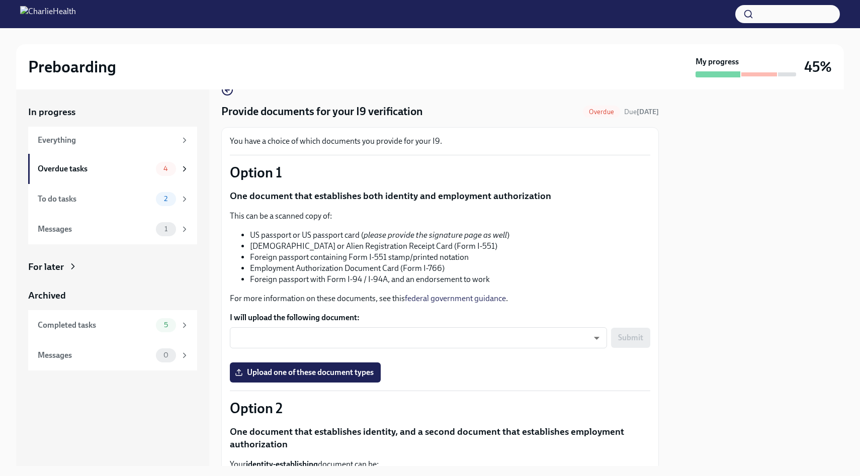
scroll to position [22, 0]
click at [300, 239] on li "US passport or US passport card ( please provide the signature page as well )" at bounding box center [450, 234] width 400 height 11
click at [310, 246] on li "[DEMOGRAPHIC_DATA] or Alien Registration Receipt Card (Form I-551)" at bounding box center [450, 245] width 400 height 11
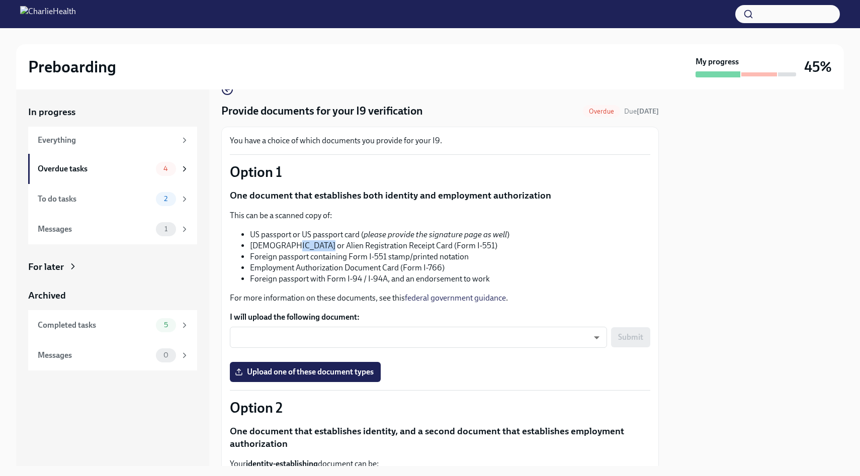
click at [310, 246] on li "[DEMOGRAPHIC_DATA] or Alien Registration Receipt Card (Form I-551)" at bounding box center [450, 245] width 400 height 11
click at [327, 258] on li "Foreign passport containing Form I-551 stamp/printed notation" at bounding box center [450, 256] width 400 height 11
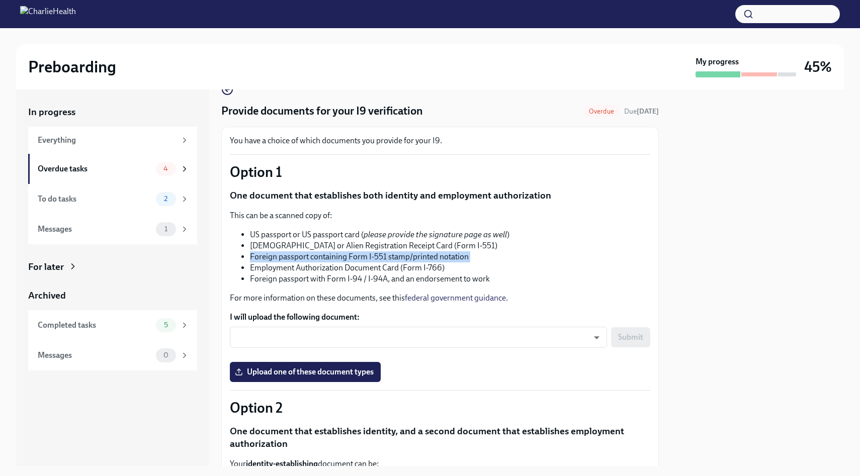
click at [373, 278] on li "Foreign passport with Form I-94 / I-94A, and an endorsement to work" at bounding box center [450, 279] width 400 height 11
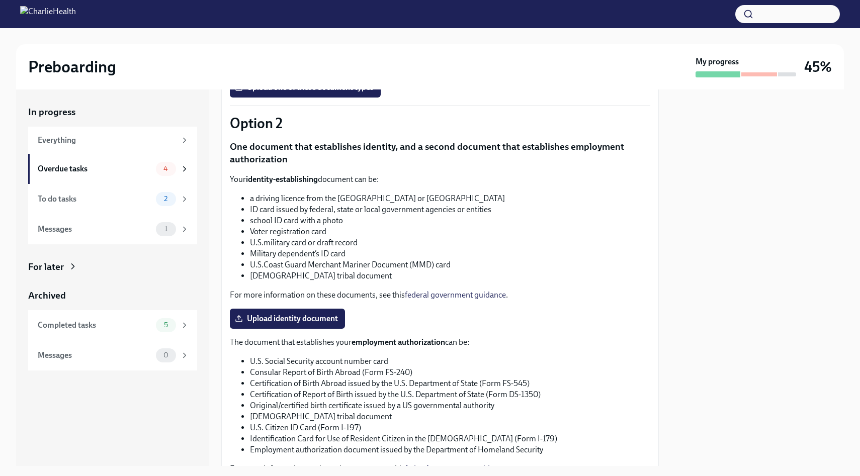
scroll to position [238, 0]
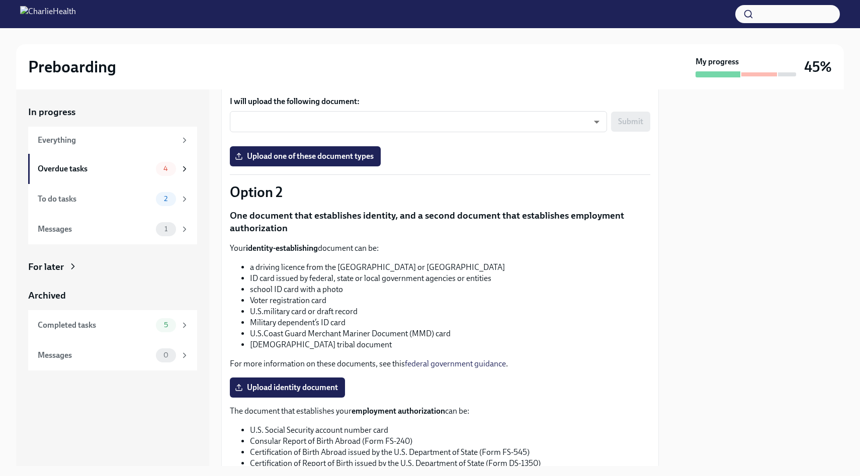
click at [343, 228] on p "One document that establishes identity, and a second document that establishes …" at bounding box center [440, 222] width 420 height 26
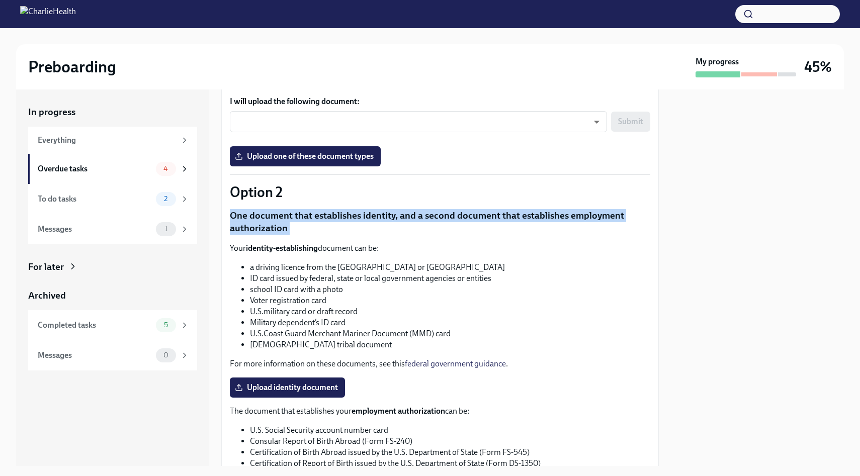
click at [357, 225] on p "One document that establishes identity, and a second document that establishes …" at bounding box center [440, 222] width 420 height 26
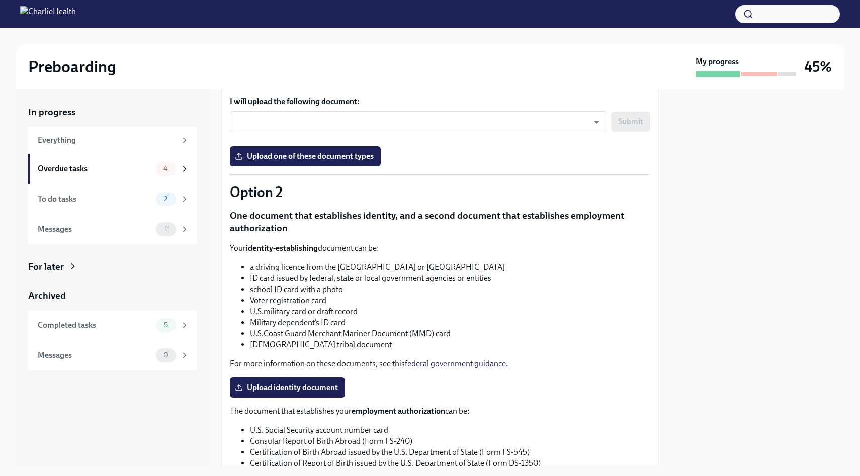
click at [357, 225] on p "One document that establishes identity, and a second document that establishes …" at bounding box center [440, 222] width 420 height 26
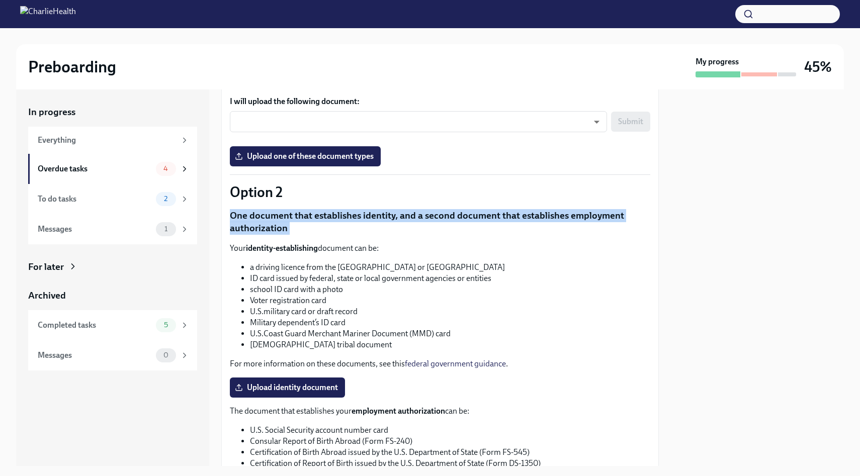
click at [357, 225] on p "One document that establishes identity, and a second document that establishes …" at bounding box center [440, 222] width 420 height 26
click at [371, 224] on p "One document that establishes identity, and a second document that establishes …" at bounding box center [440, 222] width 420 height 26
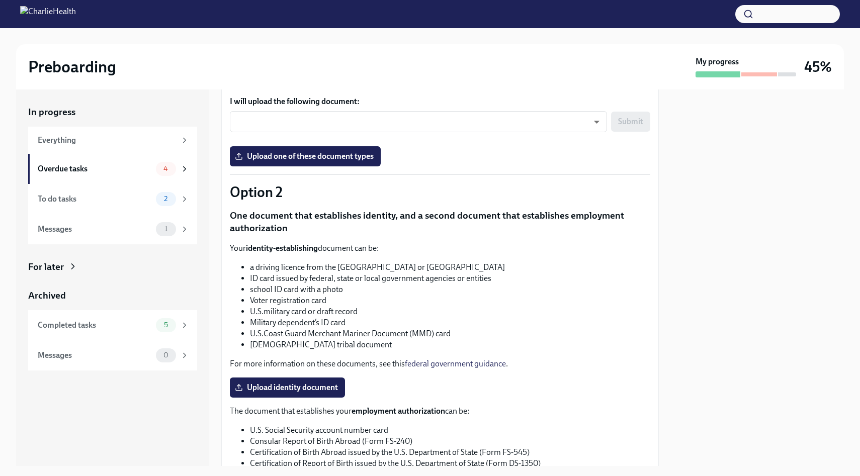
click at [371, 224] on p "One document that establishes identity, and a second document that establishes …" at bounding box center [440, 222] width 420 height 26
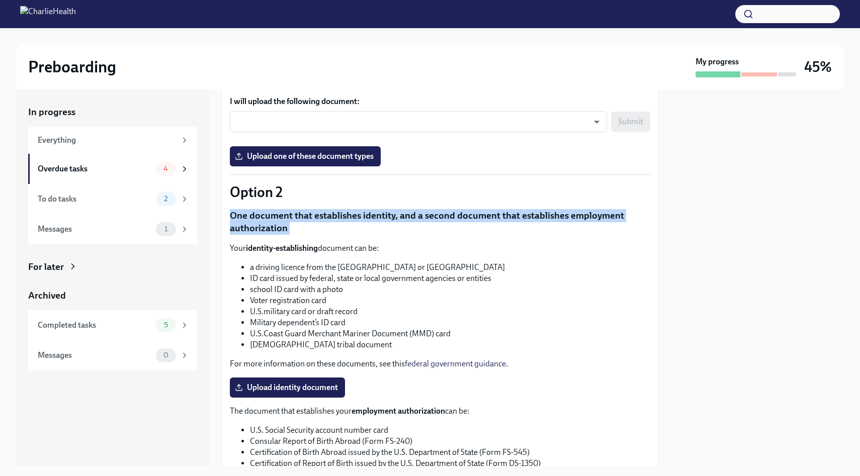
click at [371, 224] on p "One document that establishes identity, and a second document that establishes …" at bounding box center [440, 222] width 420 height 26
click at [390, 241] on div "You have a choice of which documents you provide for your I9. Option 1 One docu…" at bounding box center [440, 246] width 420 height 652
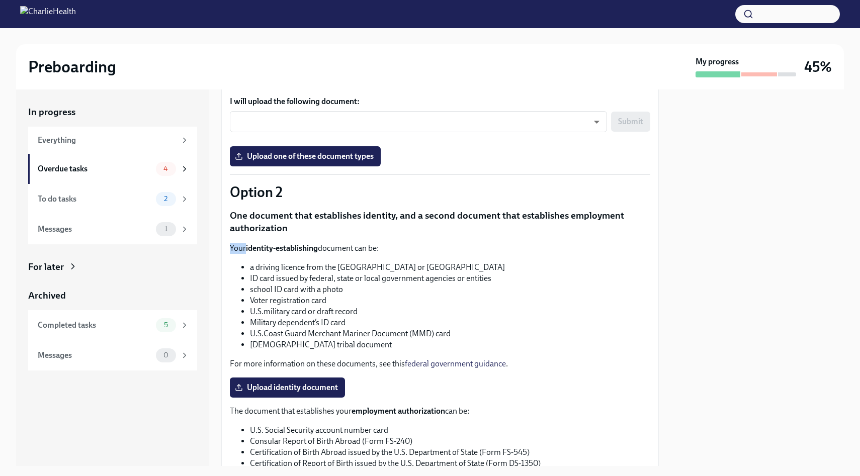
click at [390, 241] on div "You have a choice of which documents you provide for your I9. Option 1 One docu…" at bounding box center [440, 246] width 420 height 652
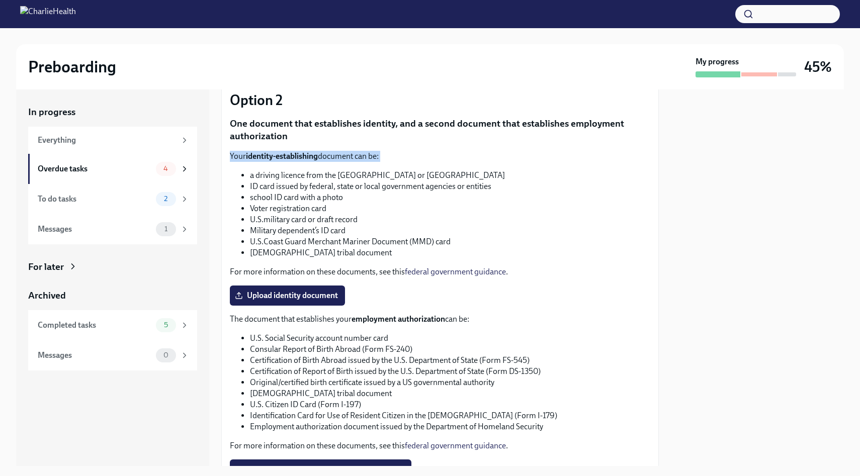
scroll to position [328, 0]
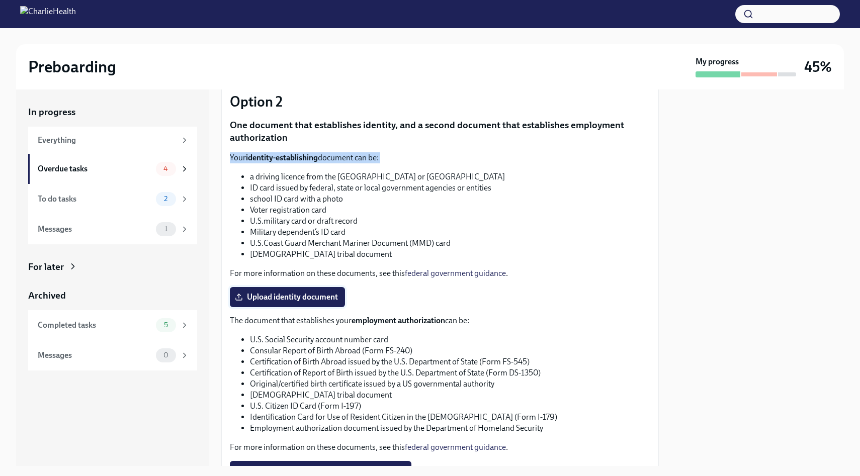
click at [286, 298] on span "Upload identity document" at bounding box center [287, 297] width 101 height 10
click at [0, 0] on input "Upload identity document" at bounding box center [0, 0] width 0 height 0
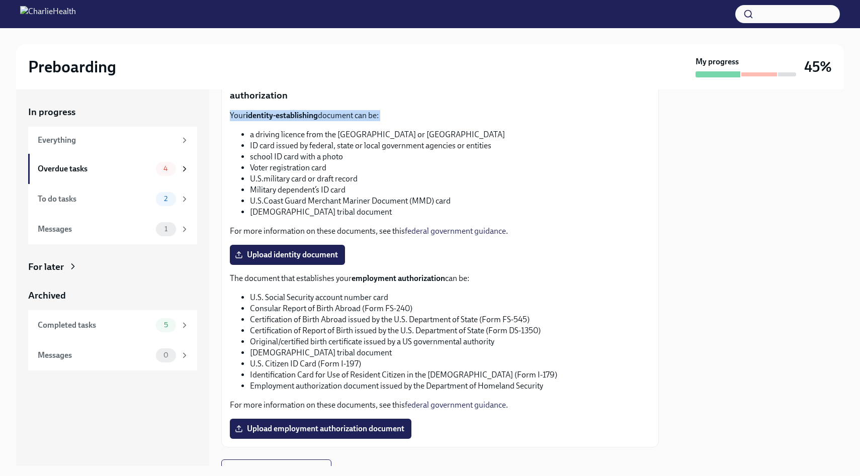
scroll to position [416, 0]
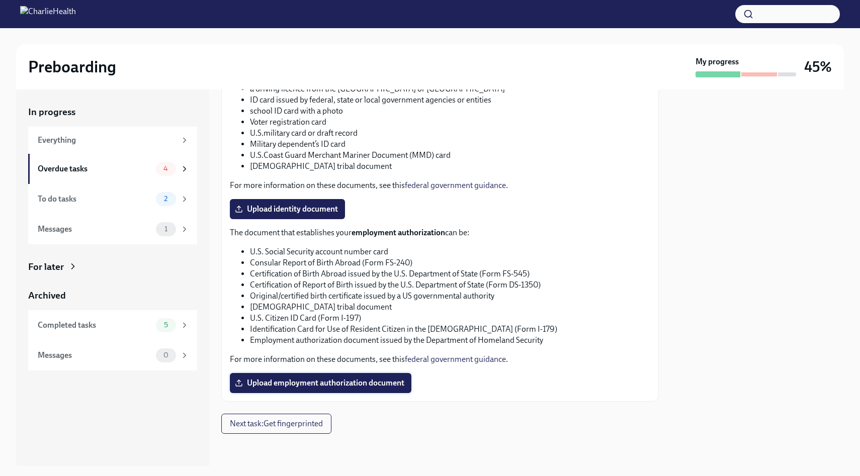
click at [344, 378] on span "Upload employment authorization document" at bounding box center [320, 383] width 167 height 10
click at [0, 0] on input "Upload employment authorization document" at bounding box center [0, 0] width 0 height 0
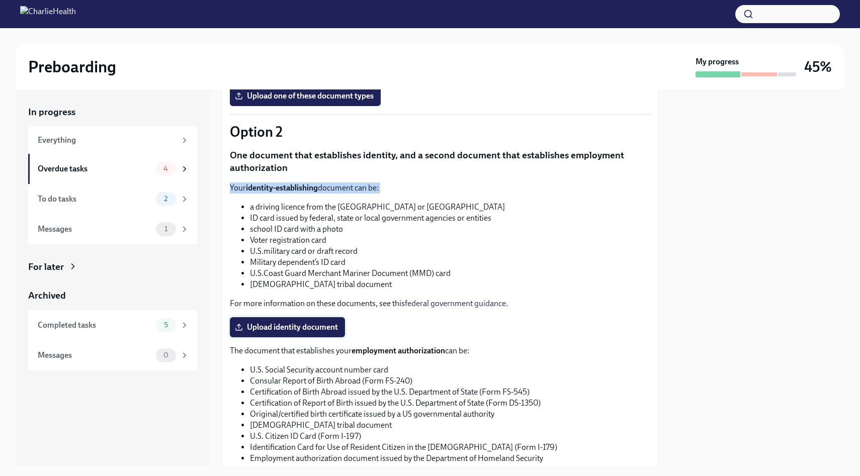
click at [293, 321] on label "Upload identity document" at bounding box center [287, 327] width 115 height 20
click at [0, 0] on input "Upload identity document" at bounding box center [0, 0] width 0 height 0
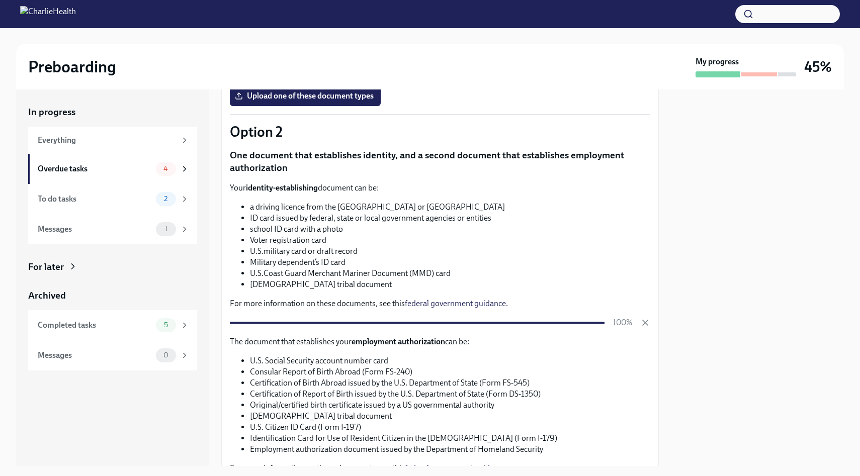
click at [369, 244] on li "Voter registration card" at bounding box center [450, 240] width 400 height 11
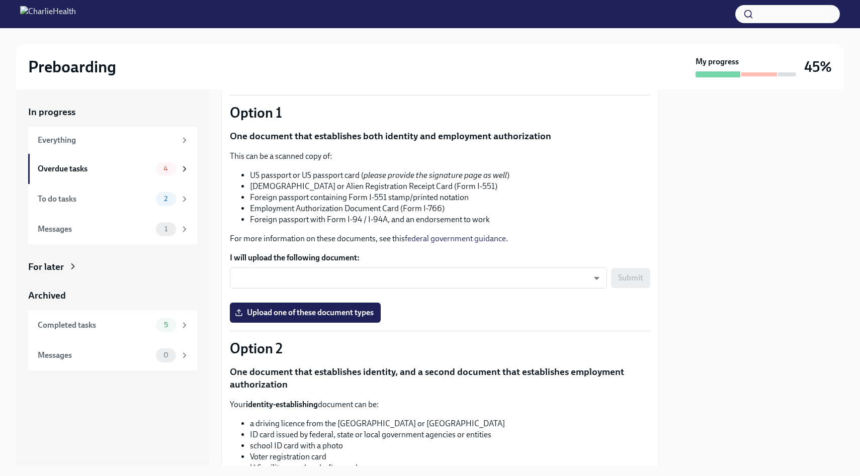
scroll to position [0, 0]
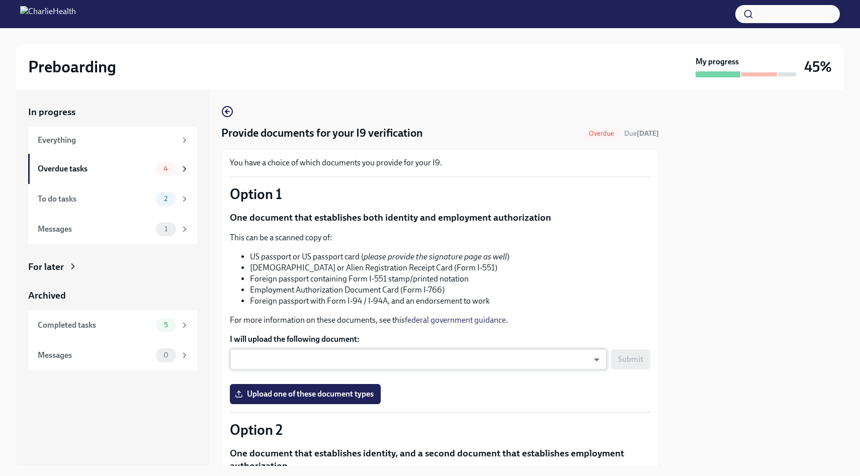
click at [330, 360] on body "Preboarding My progress 45% In progress Everything Overdue tasks 4 To do tasks …" at bounding box center [430, 238] width 860 height 476
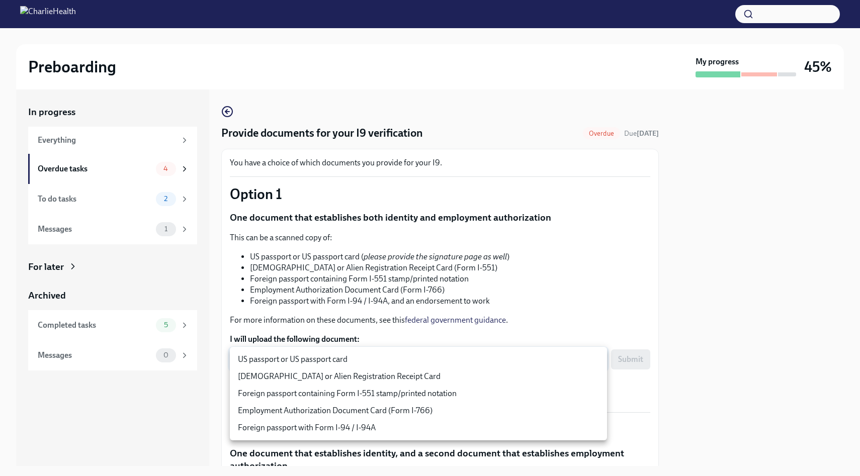
click at [358, 293] on div at bounding box center [430, 238] width 860 height 476
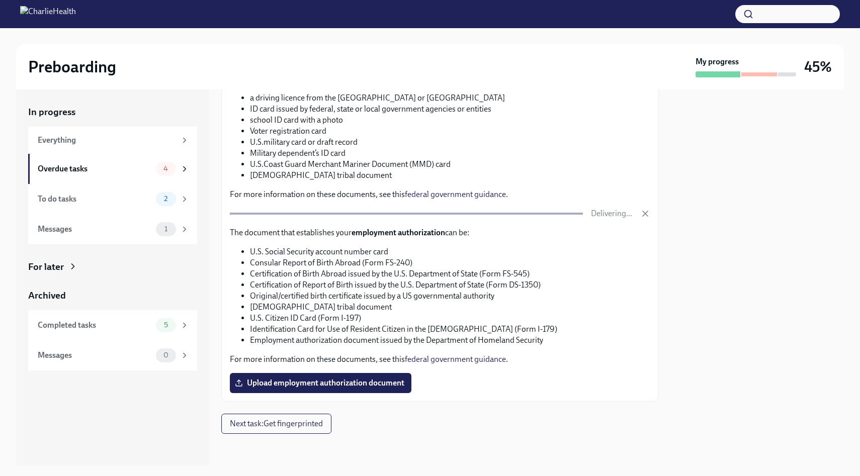
scroll to position [396, 0]
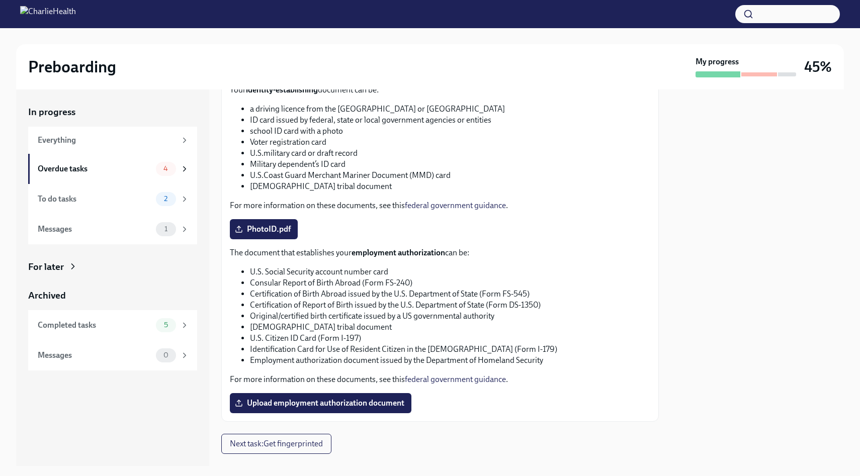
click at [344, 343] on li "U.S. Citizen ID Card (Form I-197)" at bounding box center [450, 338] width 400 height 11
click at [357, 353] on li "Identification Card for Use of Resident Citizen in the [DEMOGRAPHIC_DATA] (Form…" at bounding box center [450, 349] width 400 height 11
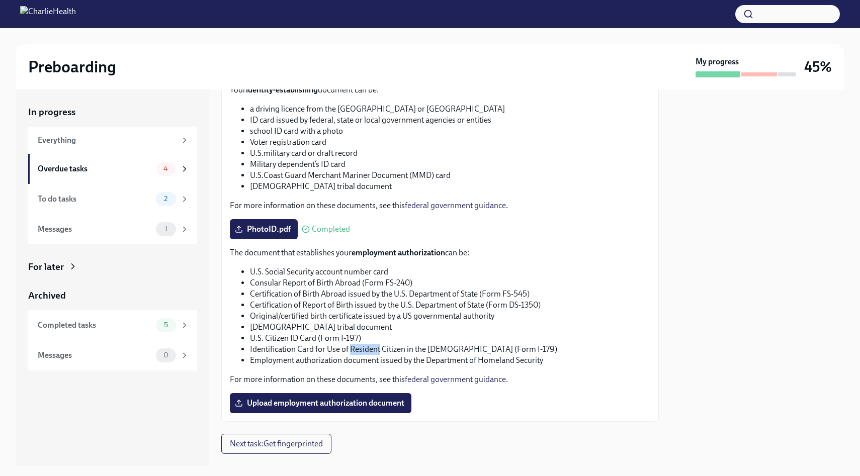
click at [357, 353] on li "Identification Card for Use of Resident Citizen in the [DEMOGRAPHIC_DATA] (Form…" at bounding box center [450, 349] width 400 height 11
click at [366, 362] on li "Employment authorization document issued by the Department of Homeland Security" at bounding box center [450, 360] width 400 height 11
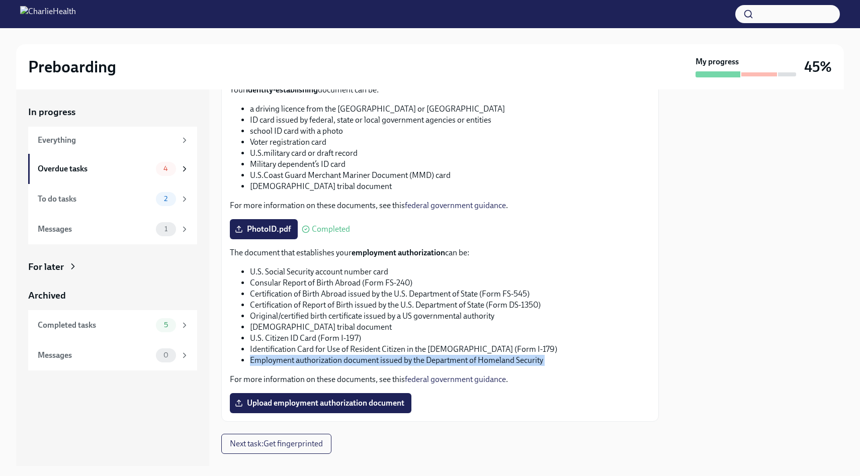
click at [366, 362] on li "Employment authorization document issued by the Department of Homeland Security" at bounding box center [450, 360] width 400 height 11
click at [345, 291] on li "Certification of Birth Abroad issued by the U.S. Department of State (Form FS-5…" at bounding box center [450, 294] width 400 height 11
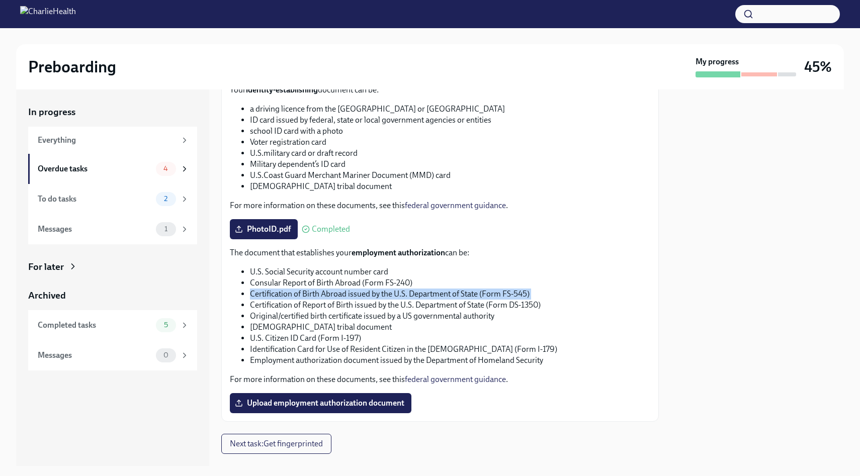
click at [345, 291] on li "Certification of Birth Abroad issued by the U.S. Department of State (Form FS-5…" at bounding box center [450, 294] width 400 height 11
click at [357, 279] on li "Consular Report of Birth Abroad (Form FS-240)" at bounding box center [450, 283] width 400 height 11
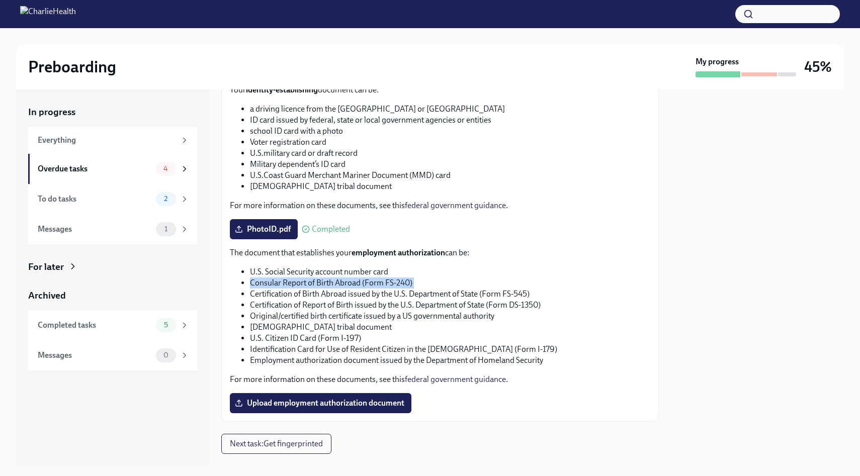
click at [357, 279] on li "Consular Report of Birth Abroad (Form FS-240)" at bounding box center [450, 283] width 400 height 11
click at [374, 274] on li "U.S. Social Security account number card" at bounding box center [450, 272] width 400 height 11
click at [390, 280] on li "Consular Report of Birth Abroad (Form FS-240)" at bounding box center [450, 283] width 400 height 11
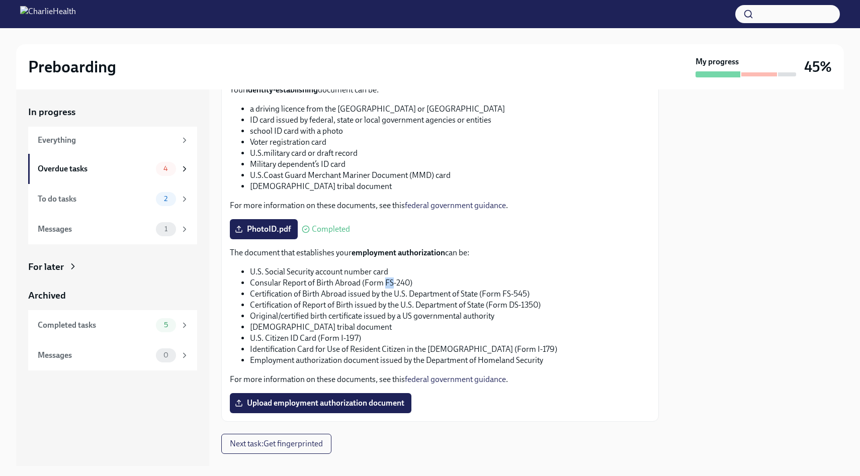
click at [390, 280] on li "Consular Report of Birth Abroad (Form FS-240)" at bounding box center [450, 283] width 400 height 11
click at [304, 328] on li "[DEMOGRAPHIC_DATA] tribal document" at bounding box center [450, 327] width 400 height 11
click at [303, 400] on span "Upload employment authorization document" at bounding box center [320, 403] width 167 height 10
click at [0, 0] on input "Upload employment authorization document" at bounding box center [0, 0] width 0 height 0
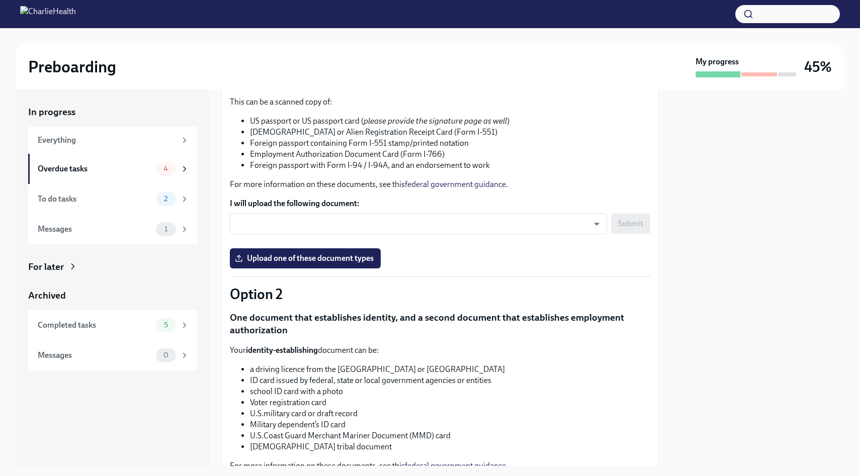
scroll to position [0, 0]
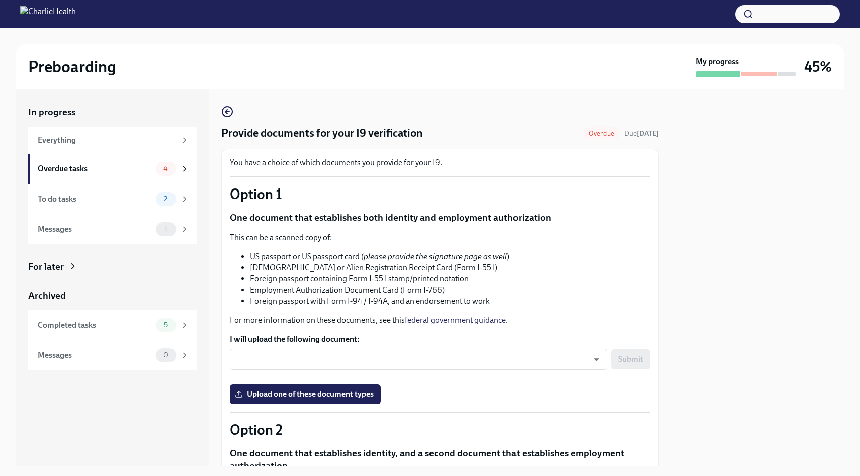
click at [459, 282] on li "Foreign passport containing Form I-551 stamp/printed notation" at bounding box center [450, 279] width 400 height 11
click at [474, 279] on li "Foreign passport containing Form I-551 stamp/printed notation" at bounding box center [450, 279] width 400 height 11
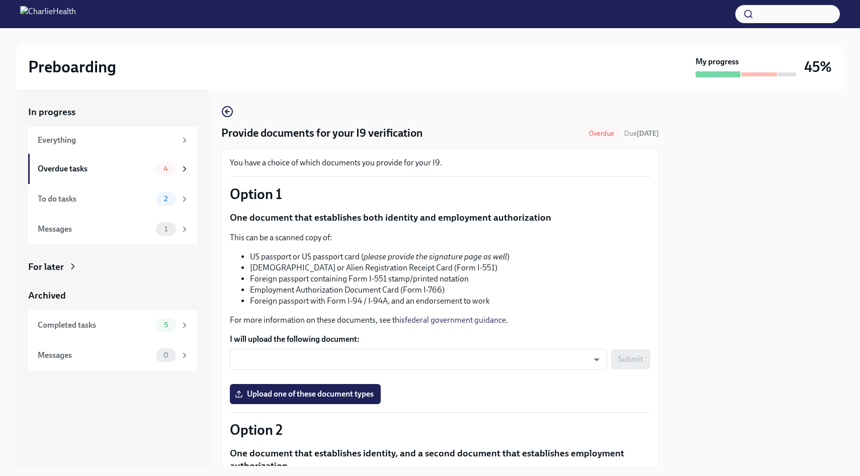
click at [474, 279] on li "Foreign passport containing Form I-551 stamp/printed notation" at bounding box center [450, 279] width 400 height 11
click at [484, 283] on li "Foreign passport containing Form I-551 stamp/printed notation" at bounding box center [450, 279] width 400 height 11
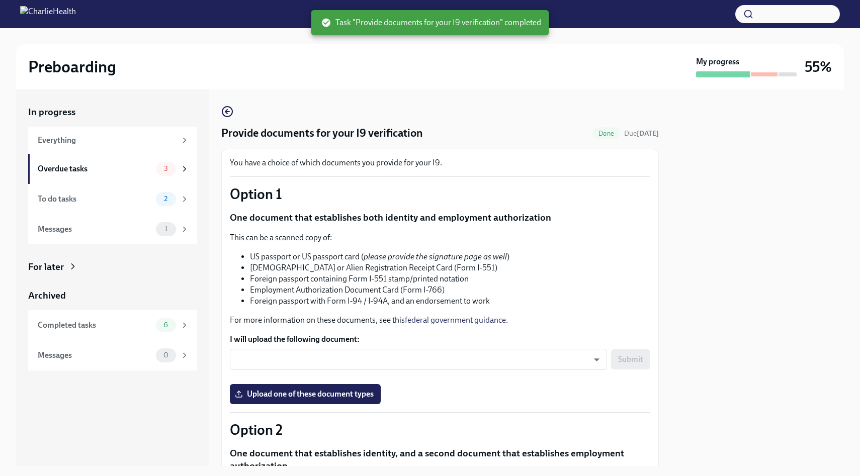
click at [468, 282] on li "Foreign passport containing Form I-551 stamp/printed notation" at bounding box center [450, 279] width 400 height 11
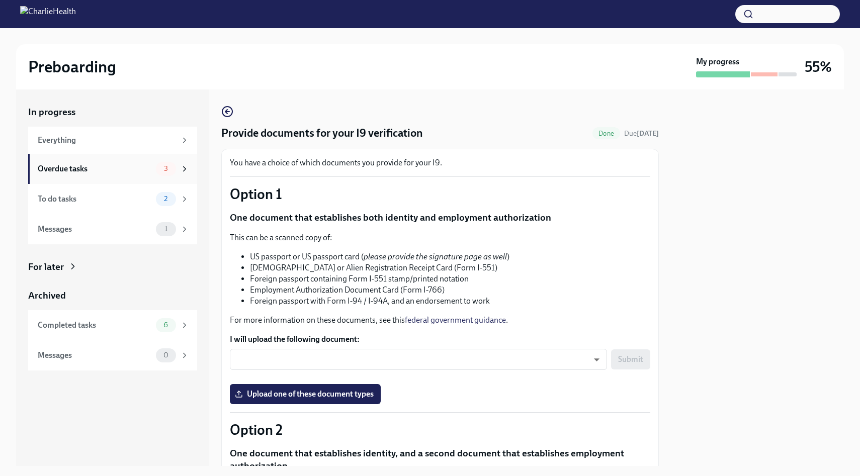
click at [93, 172] on div "Overdue tasks" at bounding box center [95, 168] width 114 height 11
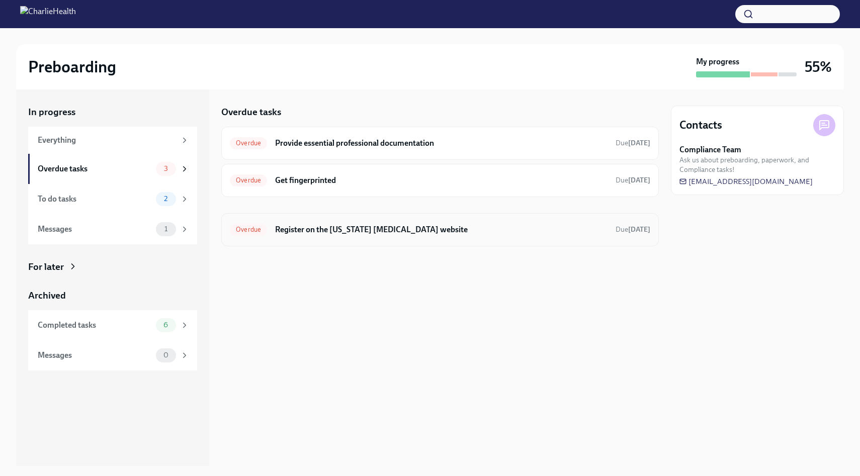
click at [338, 233] on h6 "Register on the [US_STATE] [MEDICAL_DATA] website" at bounding box center [441, 229] width 332 height 11
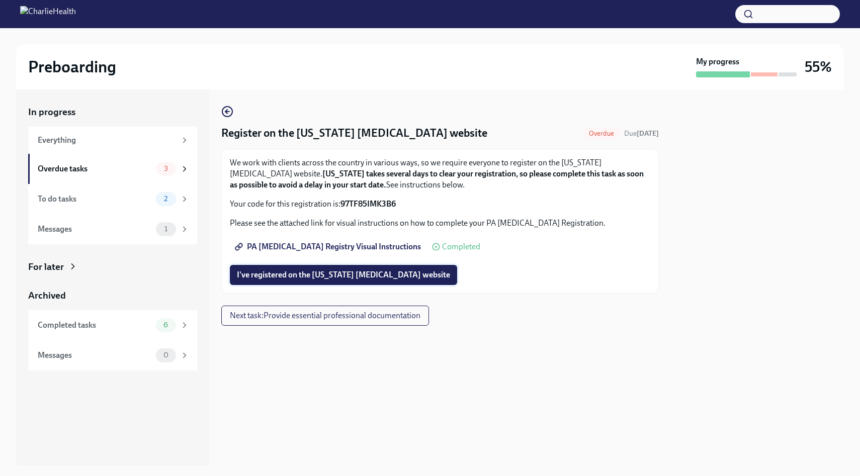
click at [329, 281] on button "I've registered on the [US_STATE] [MEDICAL_DATA] website" at bounding box center [343, 275] width 227 height 20
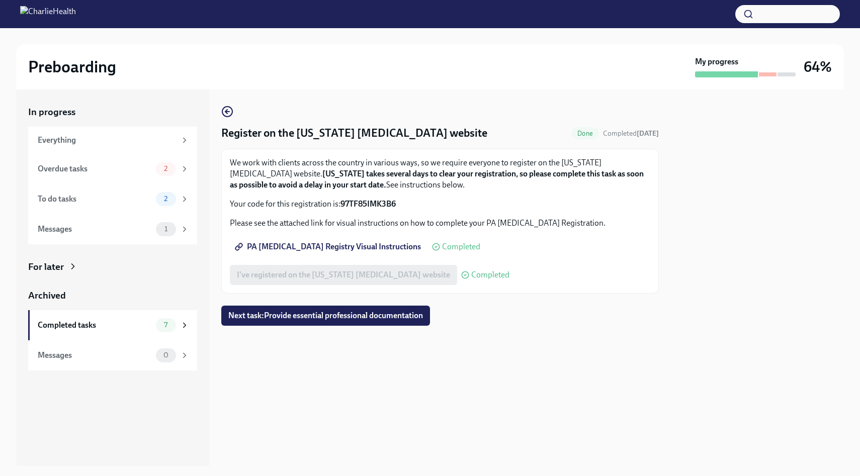
click at [220, 113] on div "In progress Everything Overdue tasks 2 To do tasks 2 Messages 1 For later Archi…" at bounding box center [430, 278] width 828 height 377
click at [227, 113] on icon "button" at bounding box center [227, 112] width 12 height 12
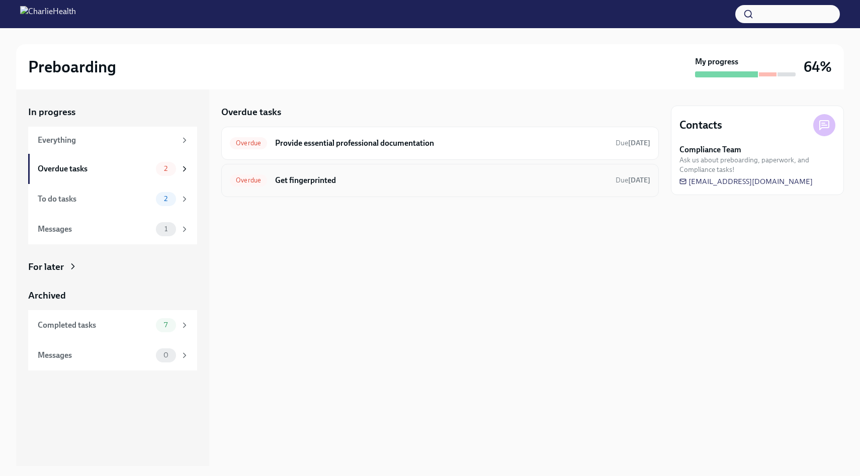
click at [260, 180] on span "Overdue" at bounding box center [248, 181] width 37 height 8
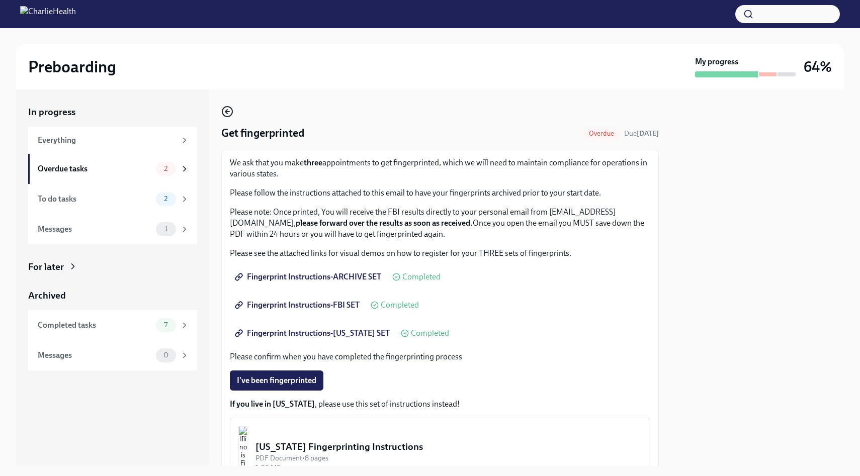
click at [228, 115] on icon "button" at bounding box center [227, 112] width 12 height 12
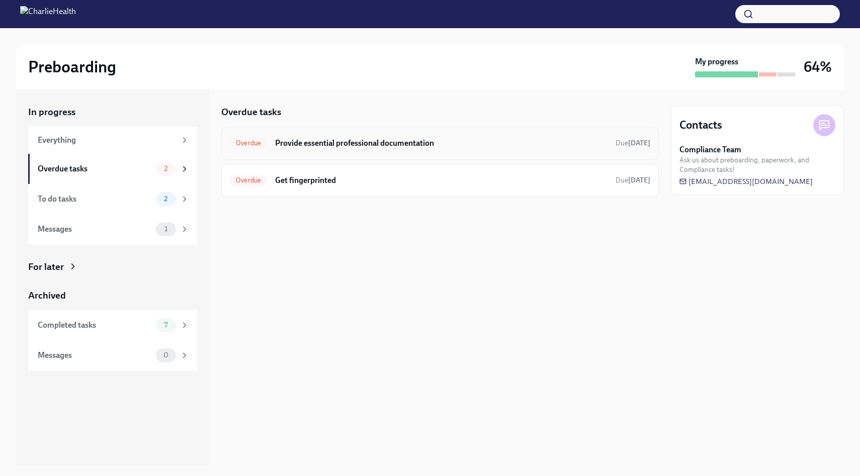
click at [272, 140] on div "Overdue Provide essential professional documentation Due [DATE]" at bounding box center [440, 143] width 420 height 16
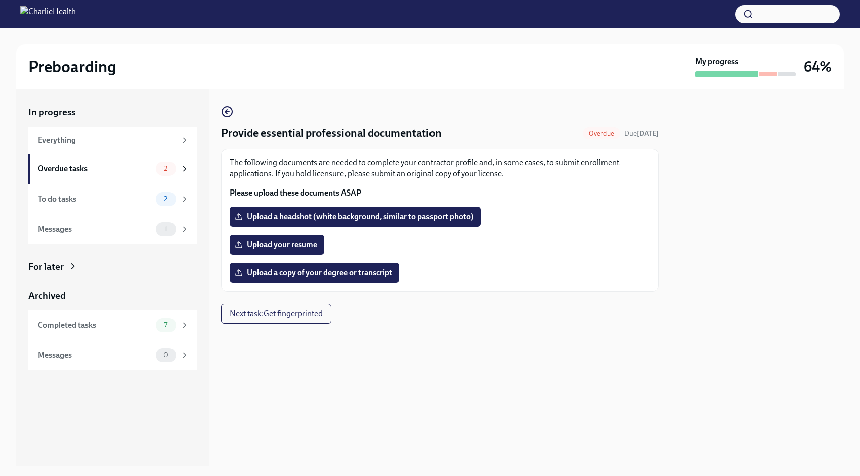
click at [297, 193] on strong "Please upload these documents ASAP" at bounding box center [295, 193] width 131 height 10
click at [329, 164] on p "The following documents are needed to complete your contractor profile and, in …" at bounding box center [440, 168] width 420 height 22
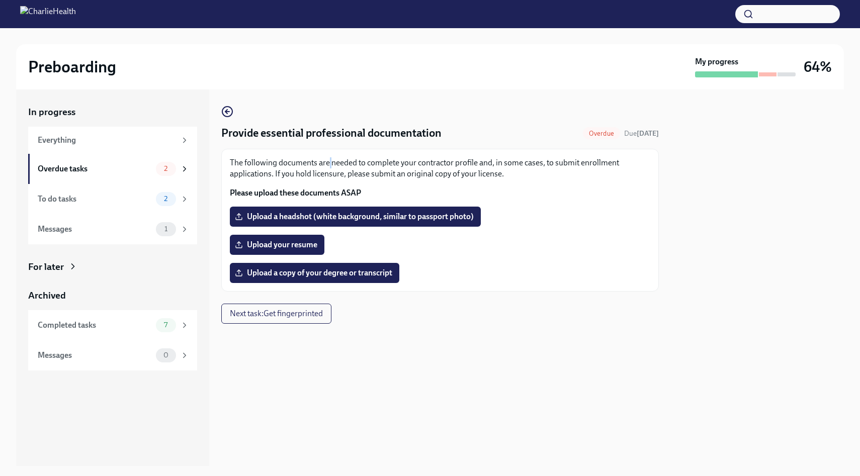
click at [329, 164] on p "The following documents are needed to complete your contractor profile and, in …" at bounding box center [440, 168] width 420 height 22
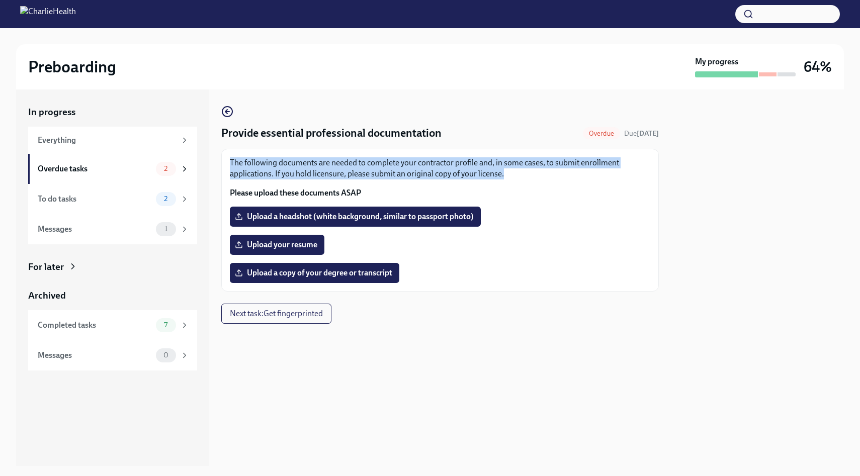
click at [370, 179] on p "The following documents are needed to complete your contractor profile and, in …" at bounding box center [440, 168] width 420 height 22
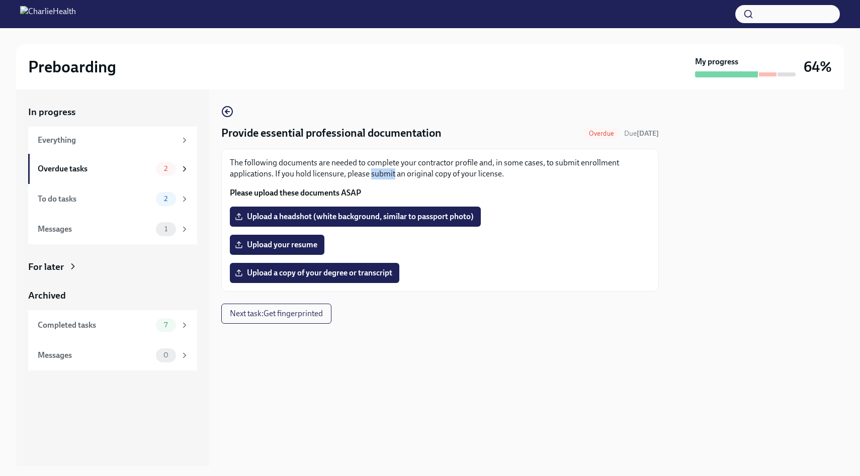
click at [370, 179] on p "The following documents are needed to complete your contractor profile and, in …" at bounding box center [440, 168] width 420 height 22
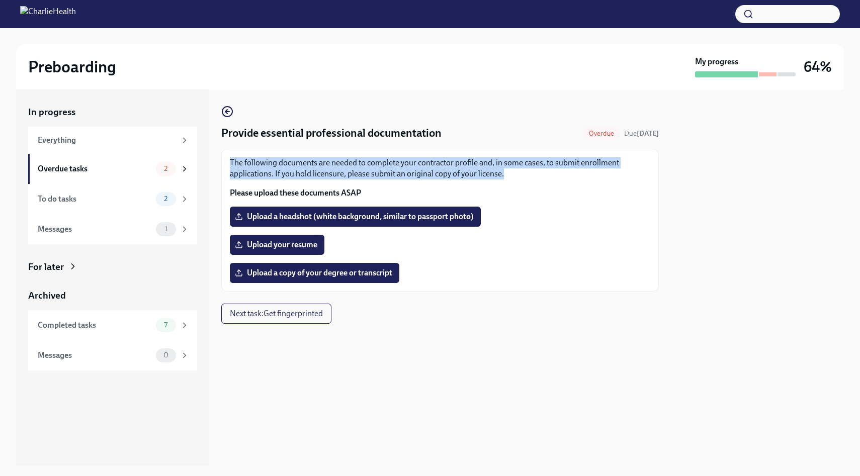
click at [393, 169] on p "The following documents are needed to complete your contractor profile and, in …" at bounding box center [440, 168] width 420 height 22
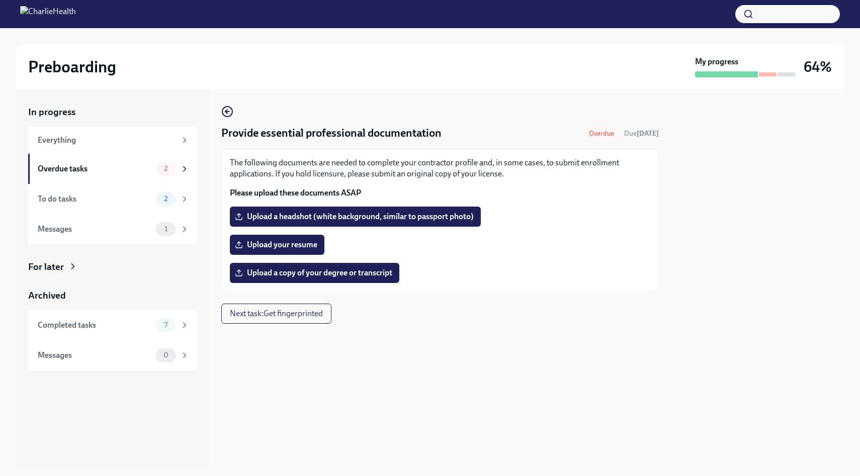
click at [362, 179] on p "The following documents are needed to complete your contractor profile and, in …" at bounding box center [440, 168] width 420 height 22
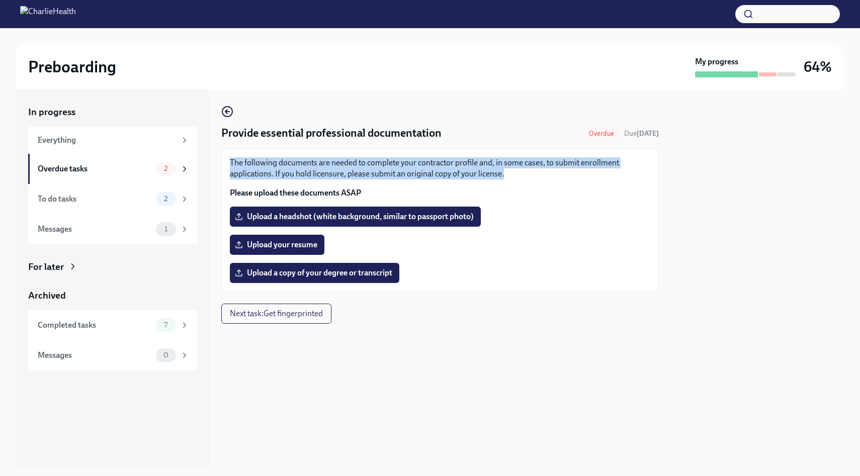
click at [362, 179] on p "The following documents are needed to complete your contractor profile and, in …" at bounding box center [440, 168] width 420 height 22
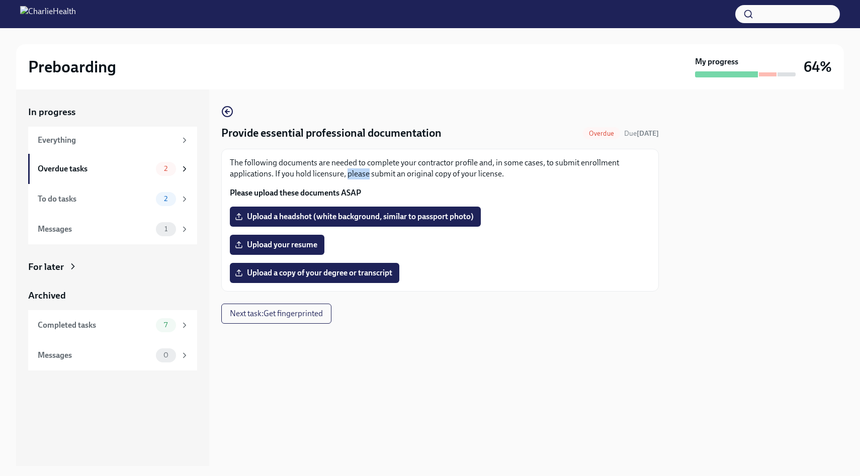
click at [362, 179] on p "The following documents are needed to complete your contractor profile and, in …" at bounding box center [440, 168] width 420 height 22
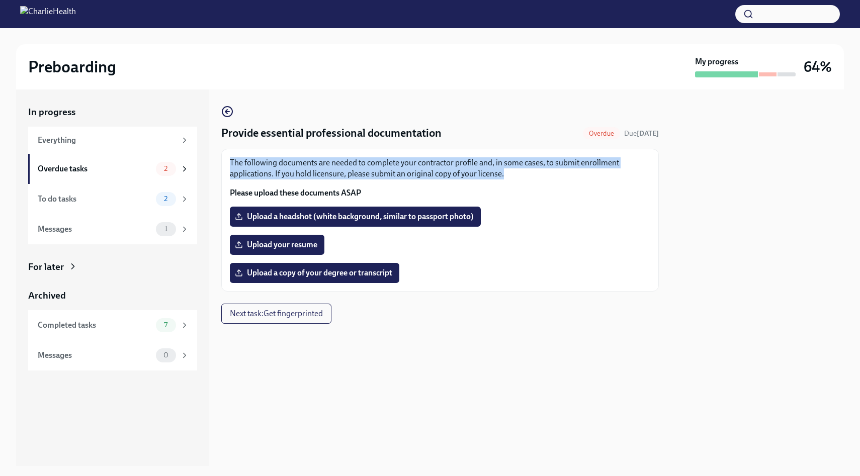
click at [362, 179] on p "The following documents are needed to complete your contractor profile and, in …" at bounding box center [440, 168] width 420 height 22
click at [380, 172] on p "The following documents are needed to complete your contractor profile and, in …" at bounding box center [440, 168] width 420 height 22
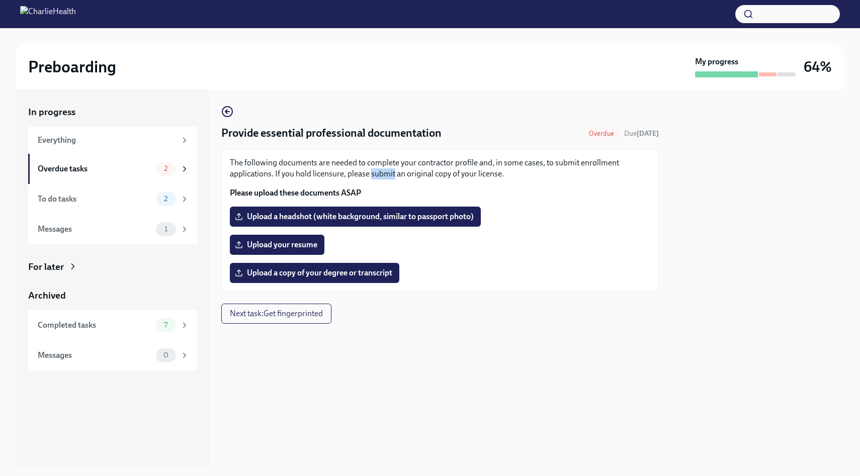
click at [380, 172] on p "The following documents are needed to complete your contractor profile and, in …" at bounding box center [440, 168] width 420 height 22
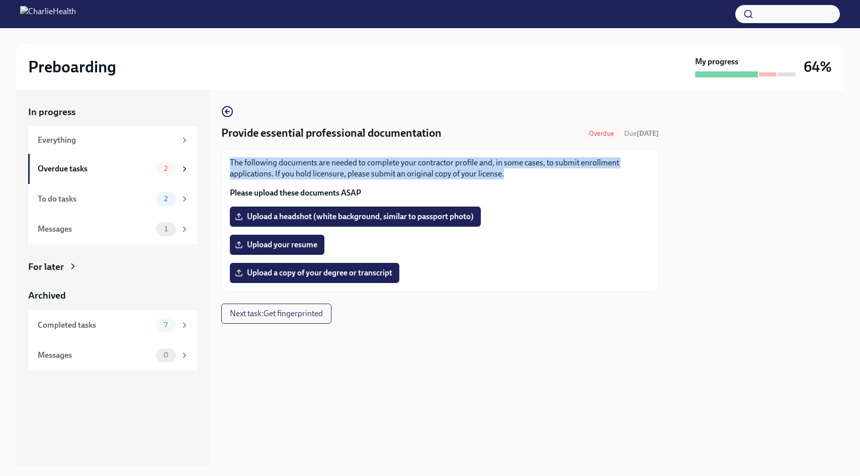
click at [380, 172] on p "The following documents are needed to complete your contractor profile and, in …" at bounding box center [440, 168] width 420 height 22
click at [393, 172] on p "The following documents are needed to complete your contractor profile and, in …" at bounding box center [440, 168] width 420 height 22
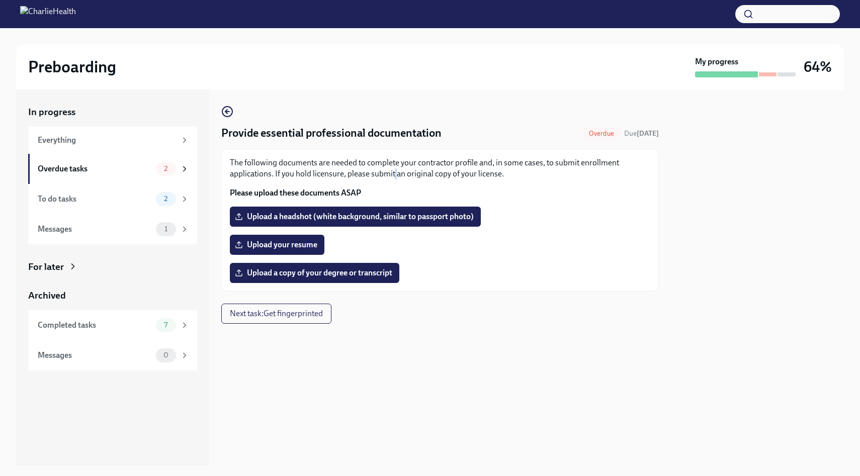
click at [393, 172] on p "The following documents are needed to complete your contractor profile and, in …" at bounding box center [440, 168] width 420 height 22
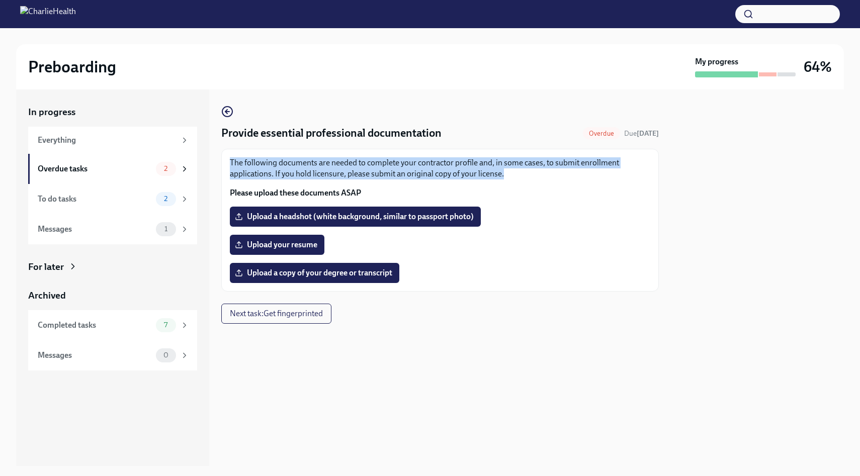
click at [415, 172] on p "The following documents are needed to complete your contractor profile and, in …" at bounding box center [440, 168] width 420 height 22
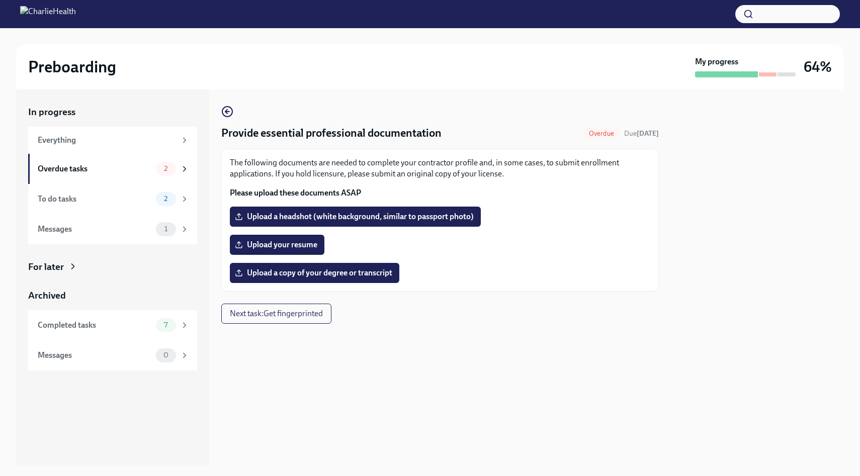
click at [360, 192] on strong "Please upload these documents ASAP" at bounding box center [295, 193] width 131 height 10
click at [376, 188] on p "Please upload these documents ASAP" at bounding box center [440, 193] width 420 height 11
click at [278, 244] on span "Upload your resume" at bounding box center [277, 245] width 80 height 10
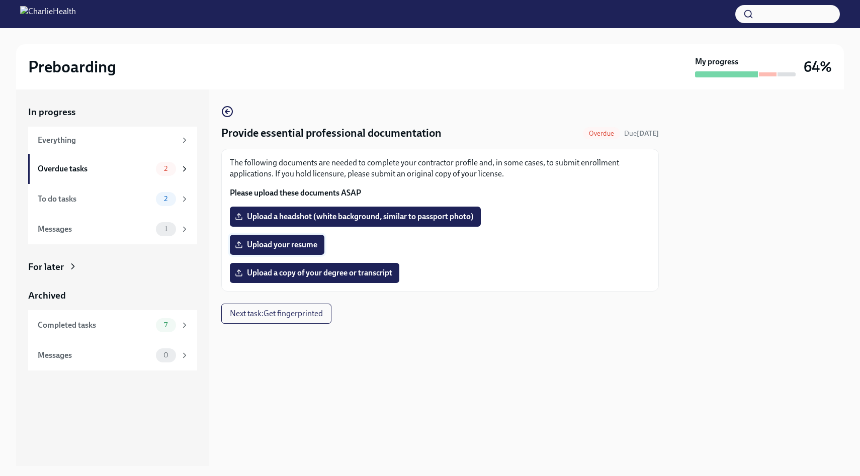
click at [0, 0] on input "Upload your resume" at bounding box center [0, 0] width 0 height 0
click at [289, 191] on strong "Please upload these documents ASAP" at bounding box center [295, 193] width 131 height 10
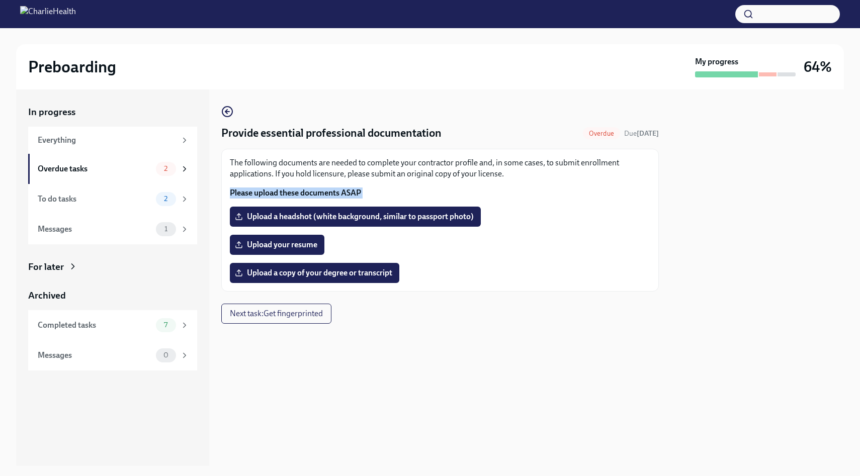
click at [311, 191] on strong "Please upload these documents ASAP" at bounding box center [295, 193] width 131 height 10
click at [328, 191] on strong "Please upload these documents ASAP" at bounding box center [295, 193] width 131 height 10
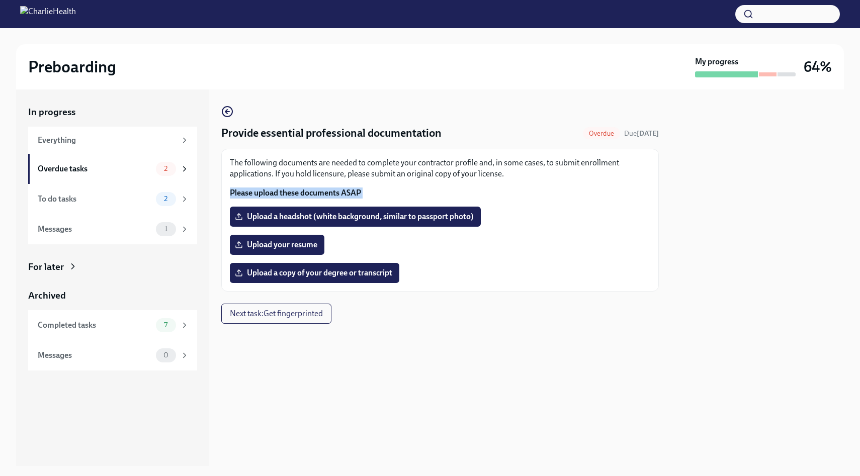
click at [328, 191] on strong "Please upload these documents ASAP" at bounding box center [295, 193] width 131 height 10
click at [348, 191] on strong "Please upload these documents ASAP" at bounding box center [295, 193] width 131 height 10
click at [297, 246] on span "Upload your resume" at bounding box center [277, 245] width 80 height 10
click at [0, 0] on input "Upload your resume" at bounding box center [0, 0] width 0 height 0
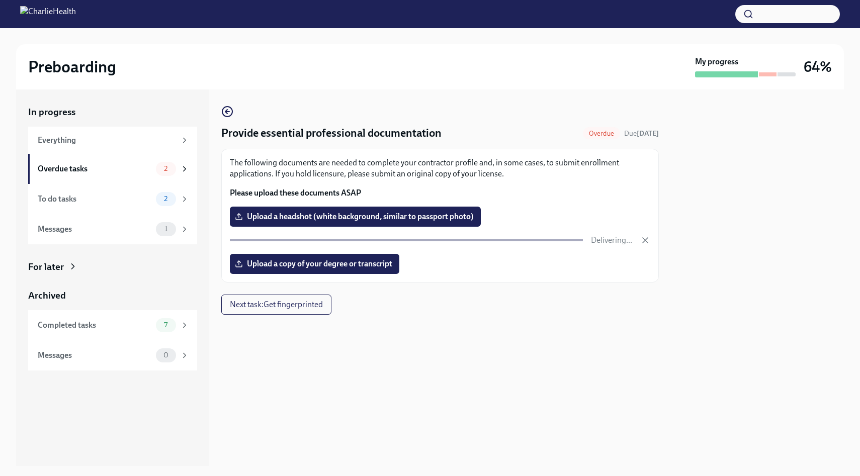
click at [375, 176] on p "The following documents are needed to complete your contractor profile and, in …" at bounding box center [440, 168] width 420 height 22
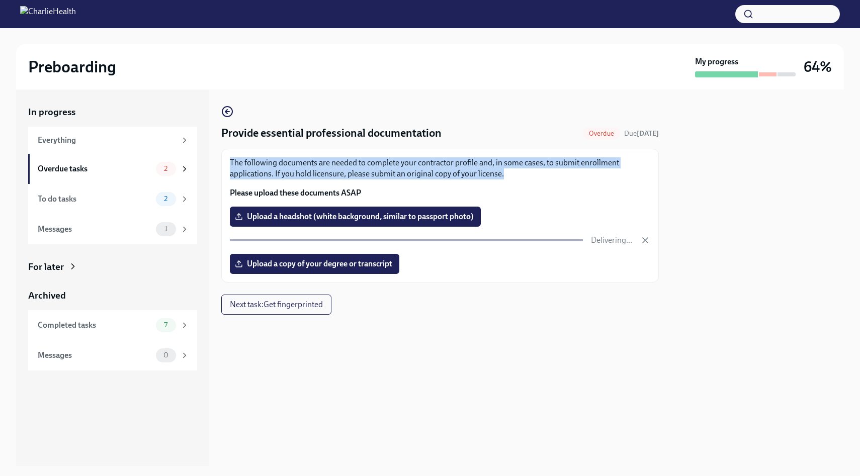
click at [375, 176] on p "The following documents are needed to complete your contractor profile and, in …" at bounding box center [440, 168] width 420 height 22
click at [395, 173] on p "The following documents are needed to complete your contractor profile and, in …" at bounding box center [440, 168] width 420 height 22
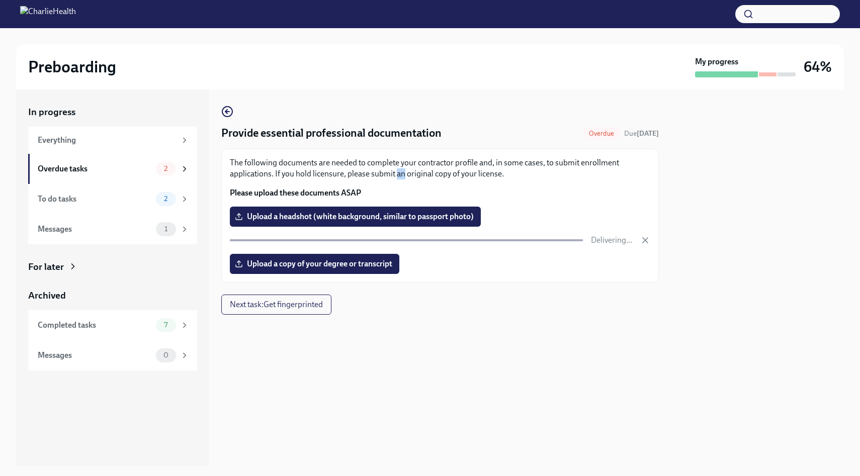
click at [395, 173] on p "The following documents are needed to complete your contractor profile and, in …" at bounding box center [440, 168] width 420 height 22
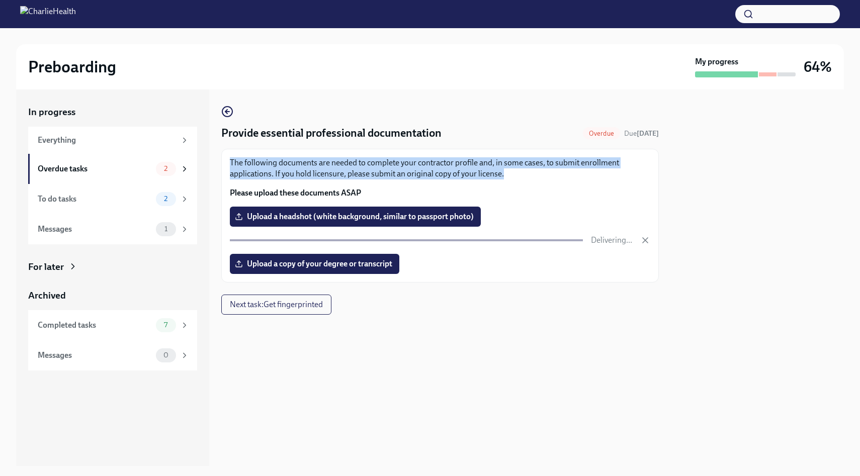
click at [417, 173] on p "The following documents are needed to complete your contractor profile and, in …" at bounding box center [440, 168] width 420 height 22
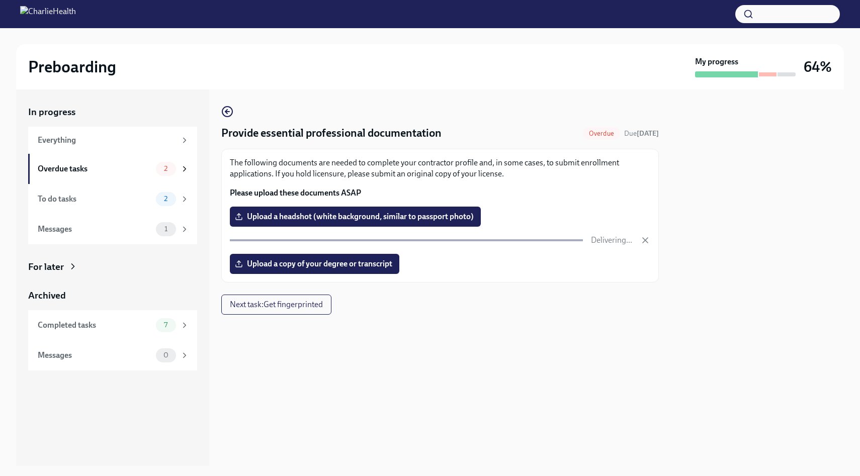
click at [417, 173] on p "The following documents are needed to complete your contractor profile and, in …" at bounding box center [440, 168] width 420 height 22
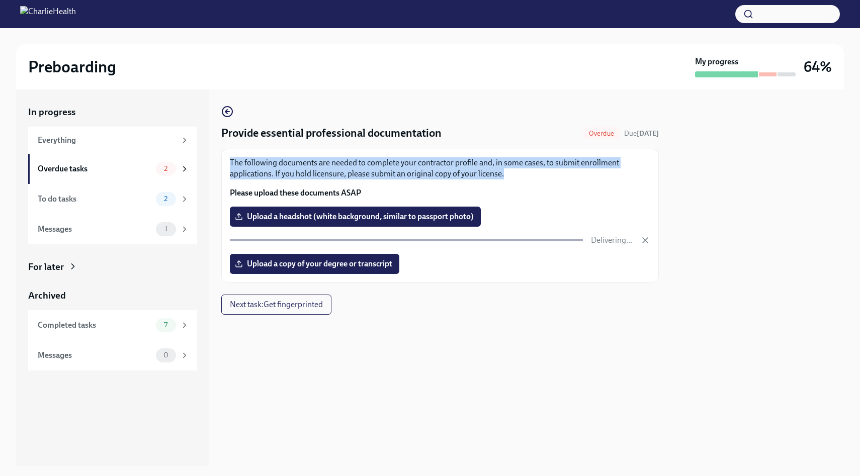
click at [417, 173] on p "The following documents are needed to complete your contractor profile and, in …" at bounding box center [440, 168] width 420 height 22
click at [439, 173] on p "The following documents are needed to complete your contractor profile and, in …" at bounding box center [440, 168] width 420 height 22
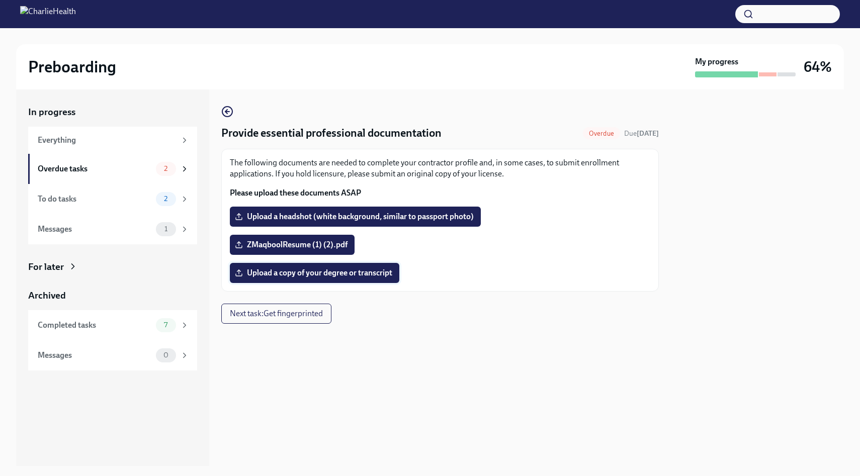
click at [352, 274] on span "Upload a copy of your degree or transcript" at bounding box center [314, 273] width 155 height 10
click at [0, 0] on input "Upload a copy of your degree or transcript" at bounding box center [0, 0] width 0 height 0
click at [308, 184] on div "The following documents are needed to complete your contractor profile and, in …" at bounding box center [440, 177] width 420 height 41
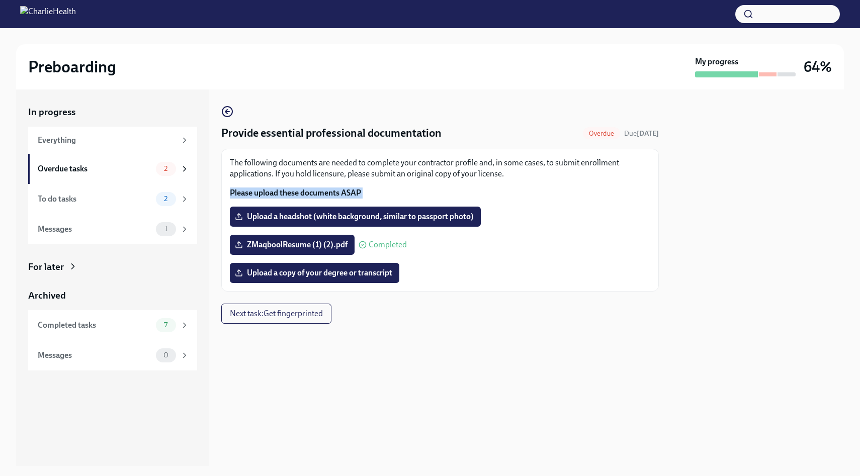
click at [321, 187] on div "The following documents are needed to complete your contractor profile and, in …" at bounding box center [440, 177] width 420 height 41
click at [332, 187] on div "The following documents are needed to complete your contractor profile and, in …" at bounding box center [440, 177] width 420 height 41
click at [320, 269] on span "Upload a copy of your degree or transcript" at bounding box center [314, 273] width 155 height 10
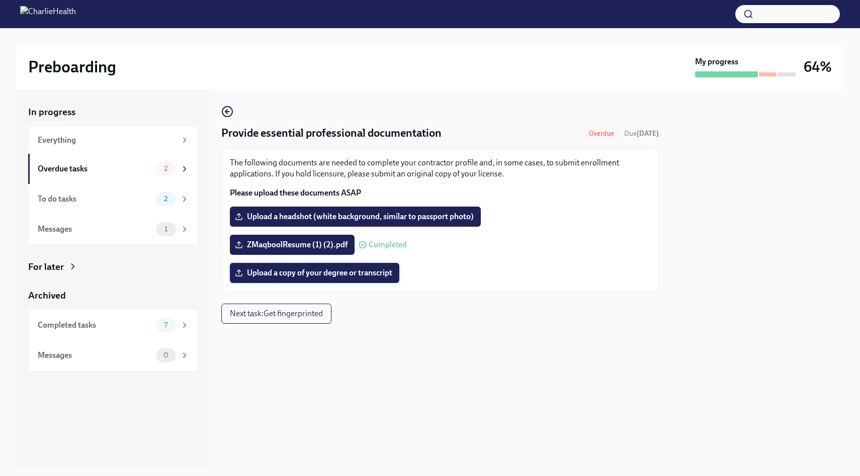
click at [0, 0] on input "Upload a copy of your degree or transcript" at bounding box center [0, 0] width 0 height 0
click at [356, 166] on p "The following documents are needed to complete your contractor profile and, in …" at bounding box center [440, 168] width 420 height 22
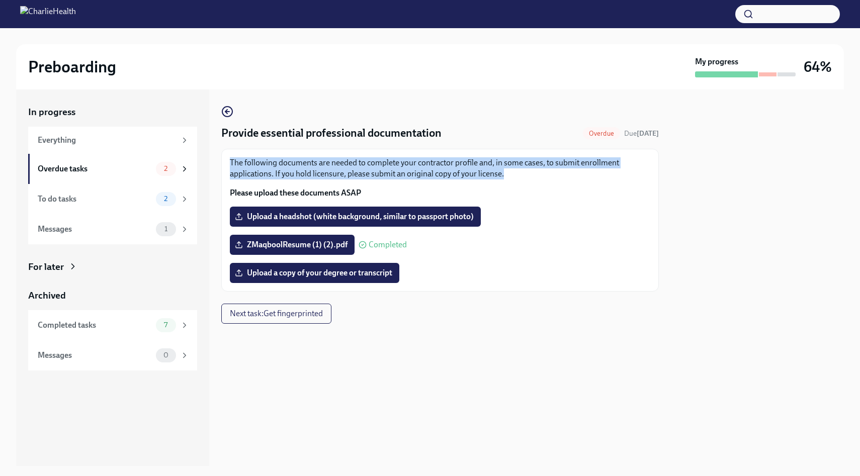
click at [356, 166] on p "The following documents are needed to complete your contractor profile and, in …" at bounding box center [440, 168] width 420 height 22
click at [376, 175] on p "The following documents are needed to complete your contractor profile and, in …" at bounding box center [440, 168] width 420 height 22
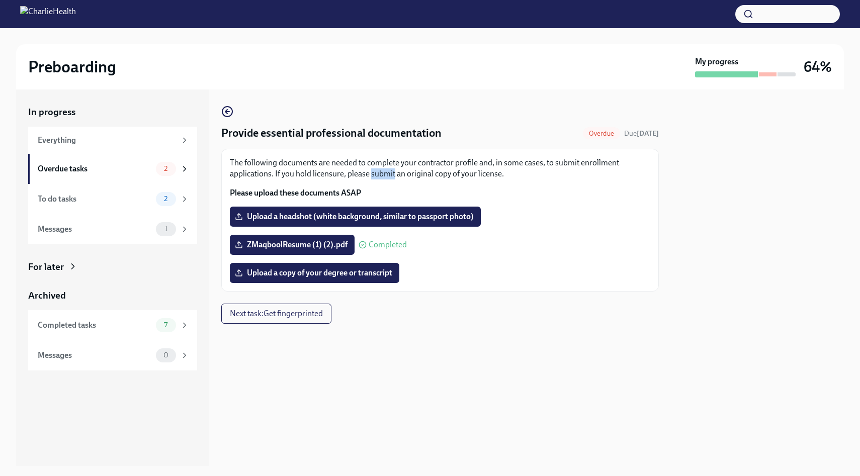
click at [376, 175] on p "The following documents are needed to complete your contractor profile and, in …" at bounding box center [440, 168] width 420 height 22
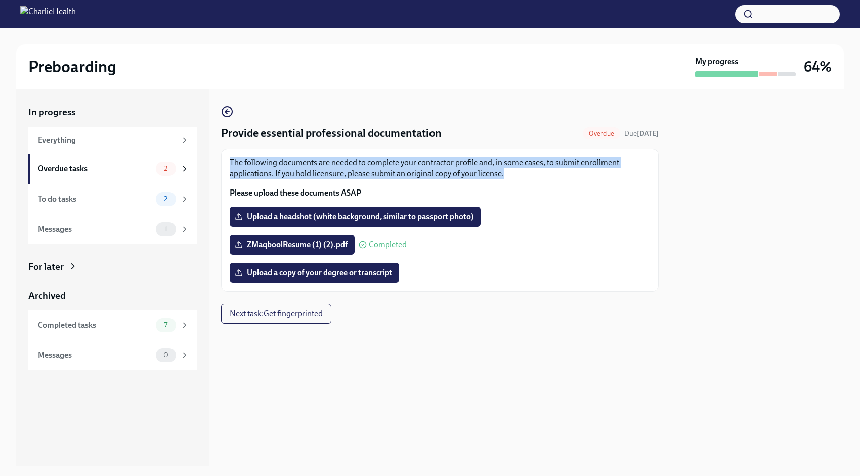
click at [389, 172] on p "The following documents are needed to complete your contractor profile and, in …" at bounding box center [440, 168] width 420 height 22
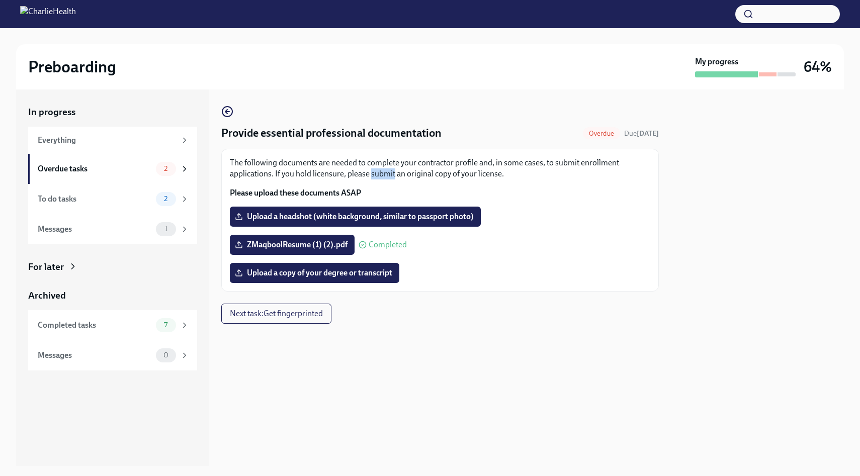
click at [389, 172] on p "The following documents are needed to complete your contractor profile and, in …" at bounding box center [440, 168] width 420 height 22
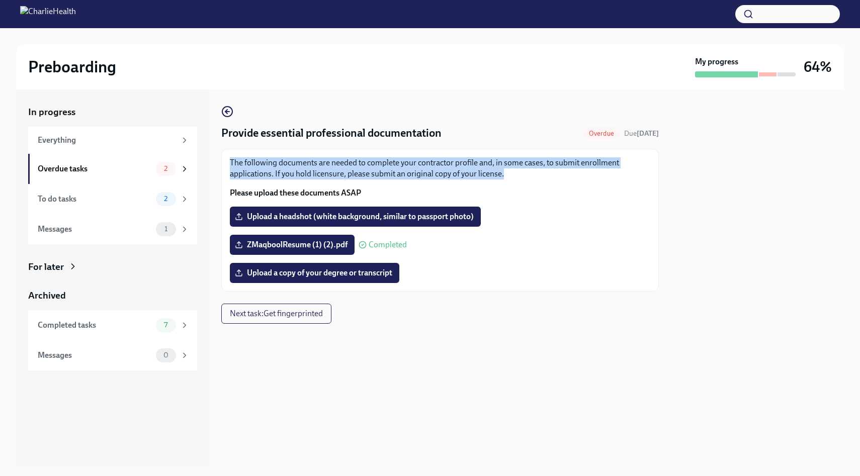
click at [411, 172] on p "The following documents are needed to complete your contractor profile and, in …" at bounding box center [440, 168] width 420 height 22
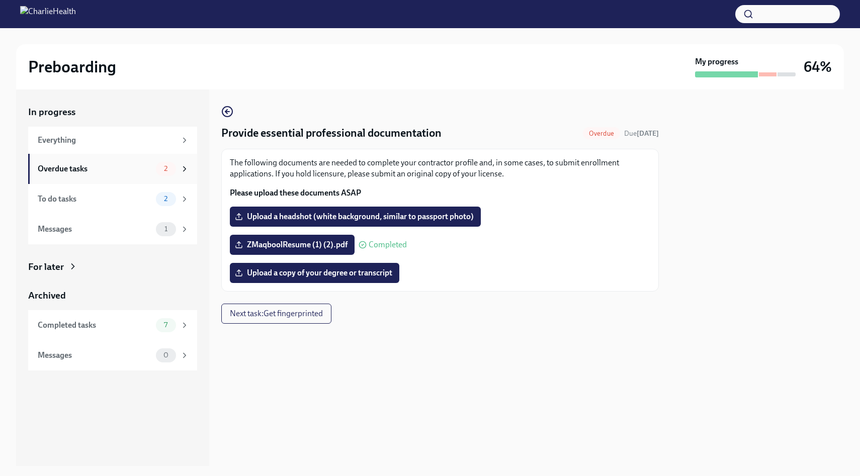
click at [117, 171] on div "Overdue tasks" at bounding box center [95, 168] width 114 height 11
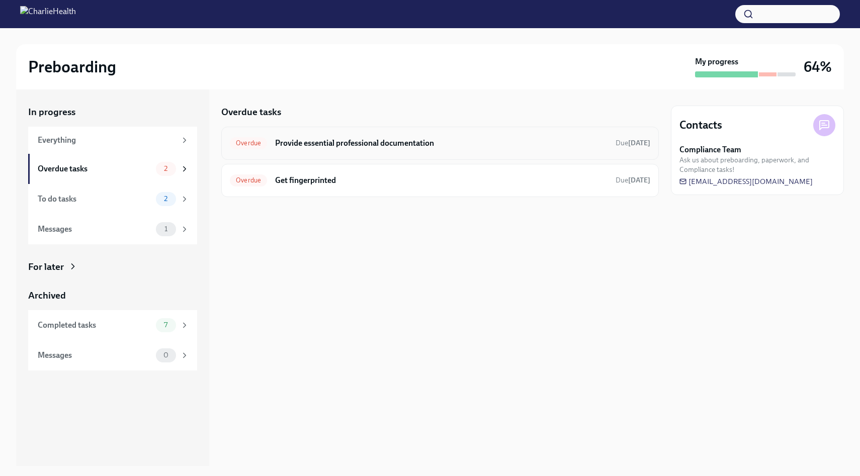
click at [533, 148] on h6 "Provide essential professional documentation" at bounding box center [441, 143] width 332 height 11
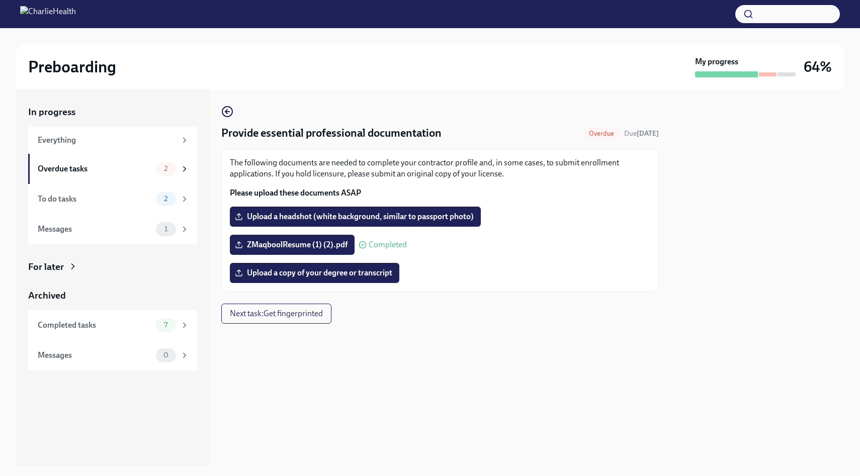
click at [337, 191] on strong "Please upload these documents ASAP" at bounding box center [295, 193] width 131 height 10
click at [364, 177] on p "The following documents are needed to complete your contractor profile and, in …" at bounding box center [440, 168] width 420 height 22
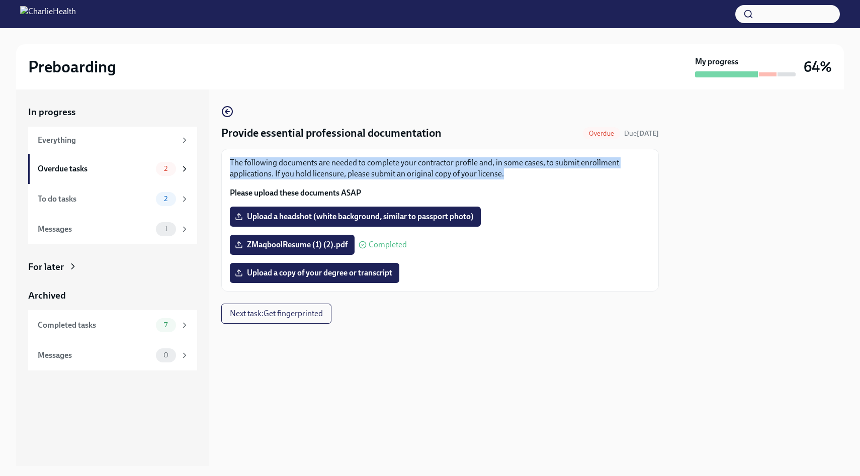
click at [364, 177] on p "The following documents are needed to complete your contractor profile and, in …" at bounding box center [440, 168] width 420 height 22
click at [393, 179] on p "The following documents are needed to complete your contractor profile and, in …" at bounding box center [440, 168] width 420 height 22
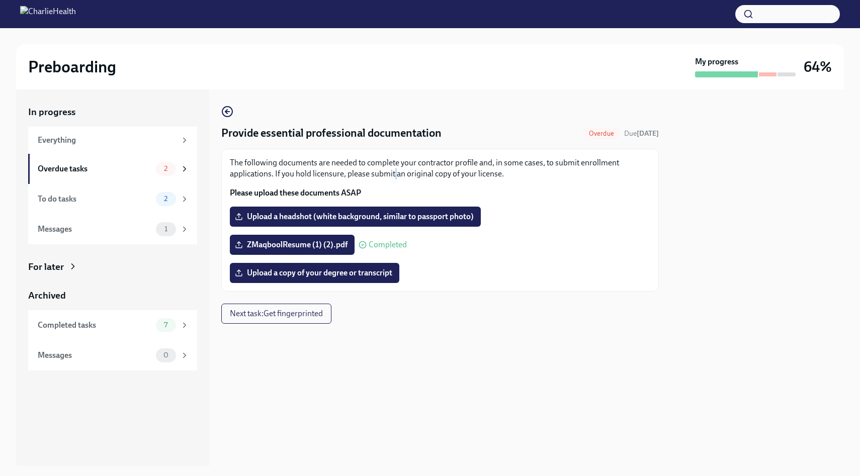
click at [393, 179] on p "The following documents are needed to complete your contractor profile and, in …" at bounding box center [440, 168] width 420 height 22
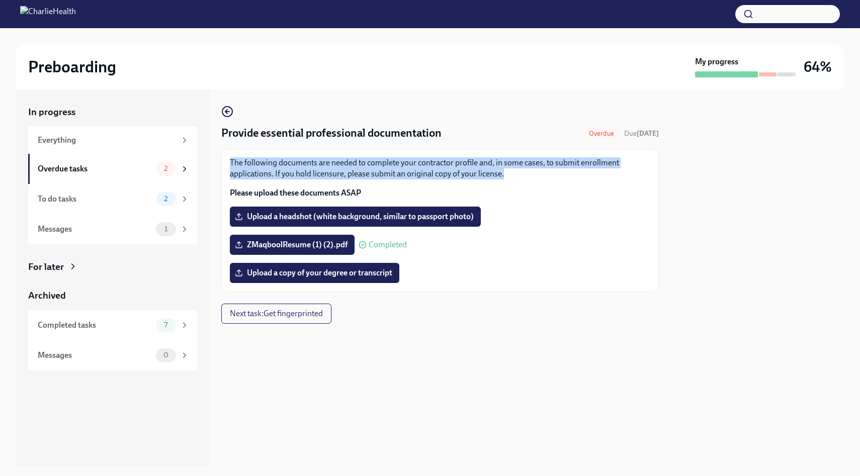
click at [393, 179] on p "The following documents are needed to complete your contractor profile and, in …" at bounding box center [440, 168] width 420 height 22
click at [345, 196] on strong "Please upload these documents ASAP" at bounding box center [295, 193] width 131 height 10
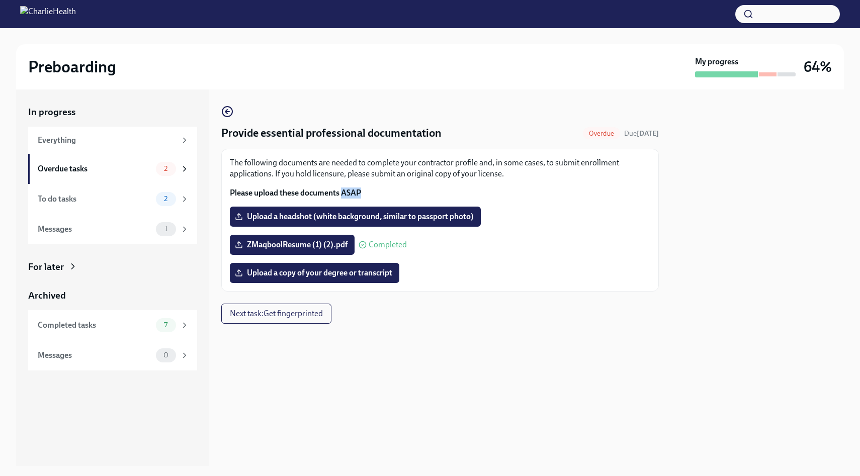
click at [345, 196] on strong "Please upload these documents ASAP" at bounding box center [295, 193] width 131 height 10
click at [374, 172] on p "The following documents are needed to complete your contractor profile and, in …" at bounding box center [440, 168] width 420 height 22
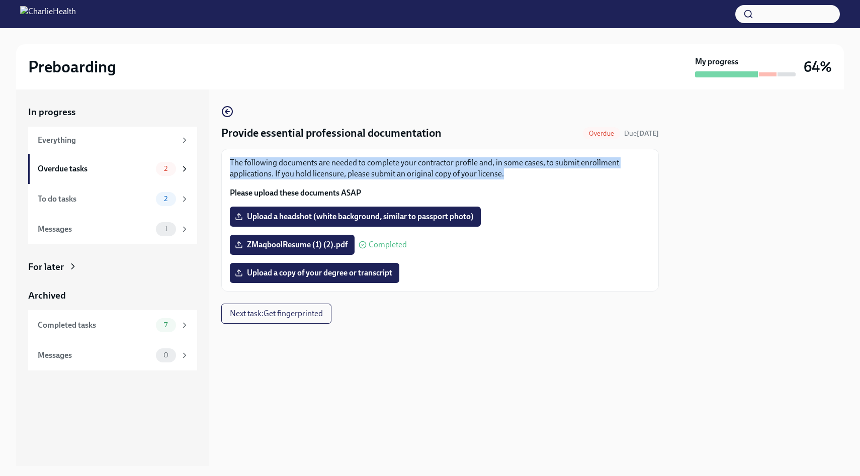
click at [361, 188] on strong "Please upload these documents ASAP" at bounding box center [295, 193] width 131 height 10
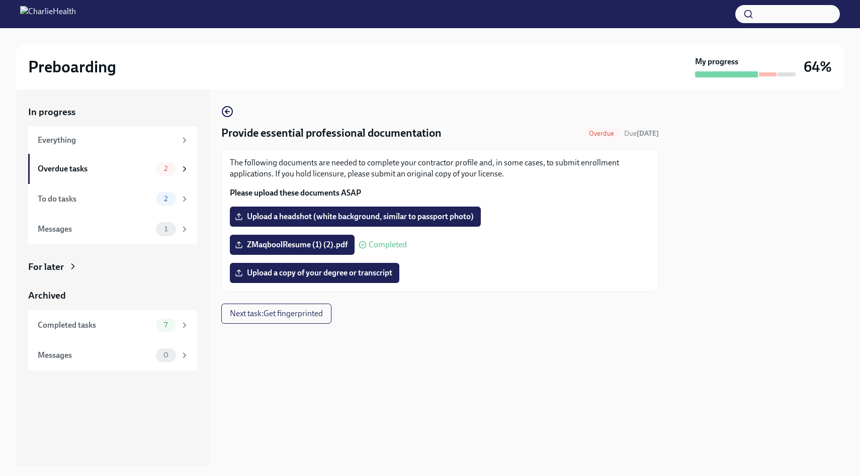
click at [361, 188] on strong "Please upload these documents ASAP" at bounding box center [295, 193] width 131 height 10
click at [384, 188] on p "Please upload these documents ASAP" at bounding box center [440, 193] width 420 height 11
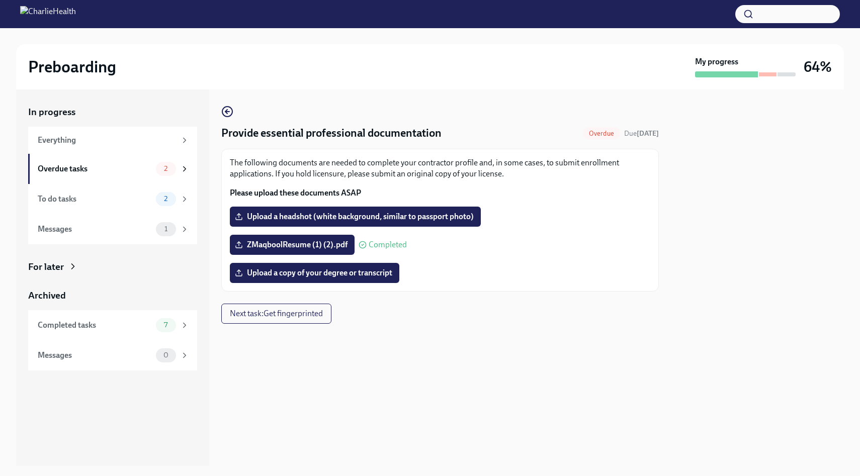
click at [411, 164] on p "The following documents are needed to complete your contractor profile and, in …" at bounding box center [440, 168] width 420 height 22
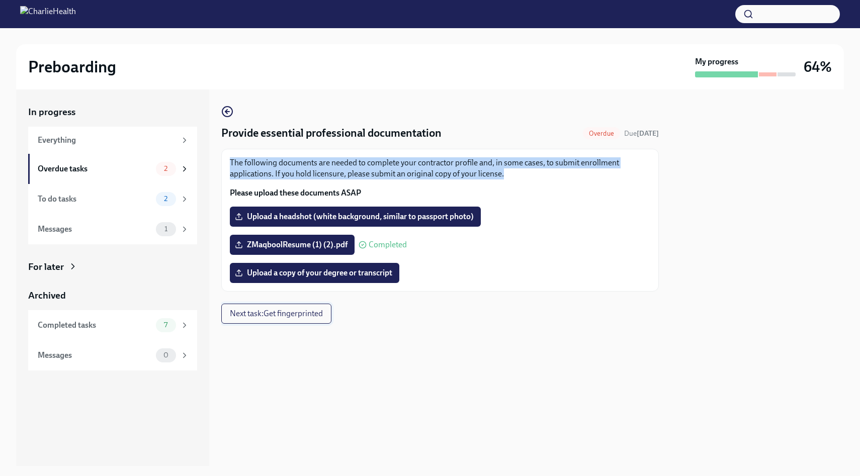
click at [257, 315] on span "Next task : Get fingerprinted" at bounding box center [276, 314] width 93 height 10
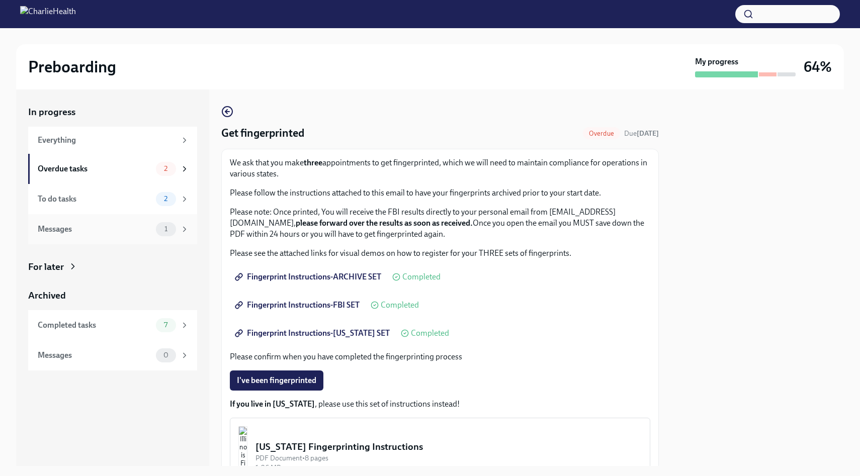
click at [49, 224] on div "Messages" at bounding box center [95, 229] width 114 height 11
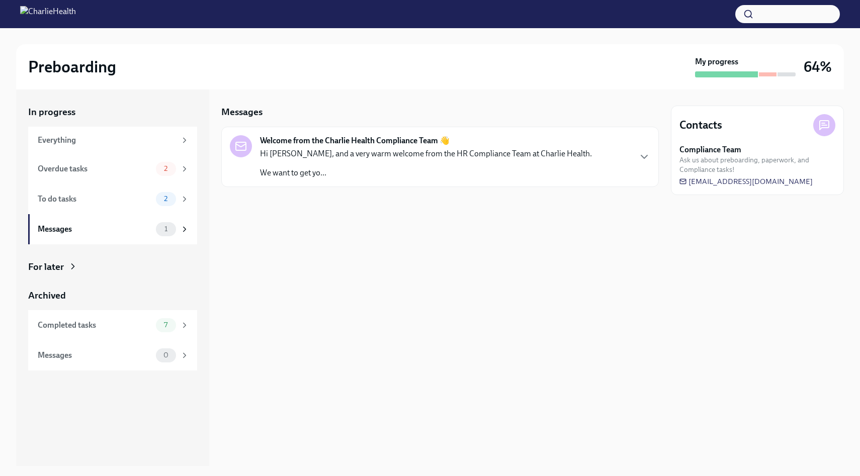
click at [321, 145] on strong "Welcome from the Charlie Health Compliance Team 👋" at bounding box center [355, 140] width 190 height 11
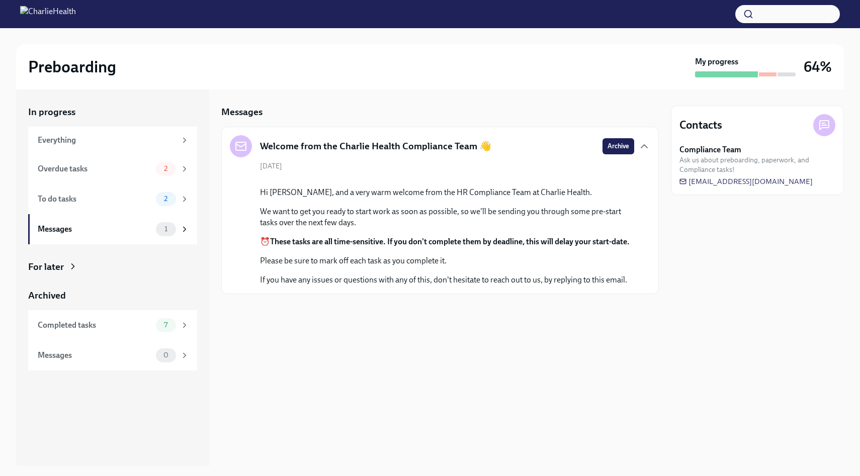
click at [374, 246] on strong "These tasks are all time-sensitive. If you don't complete them by deadline, thi…" at bounding box center [450, 242] width 360 height 10
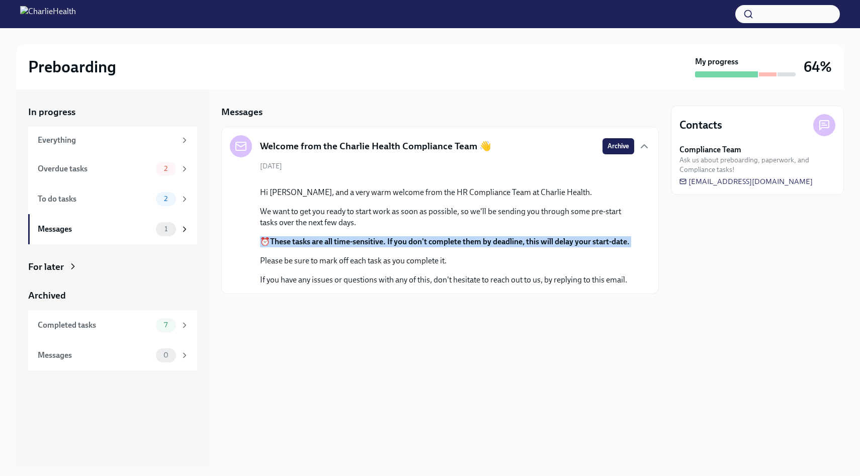
click at [374, 246] on strong "These tasks are all time-sensitive. If you don't complete them by deadline, thi…" at bounding box center [450, 242] width 360 height 10
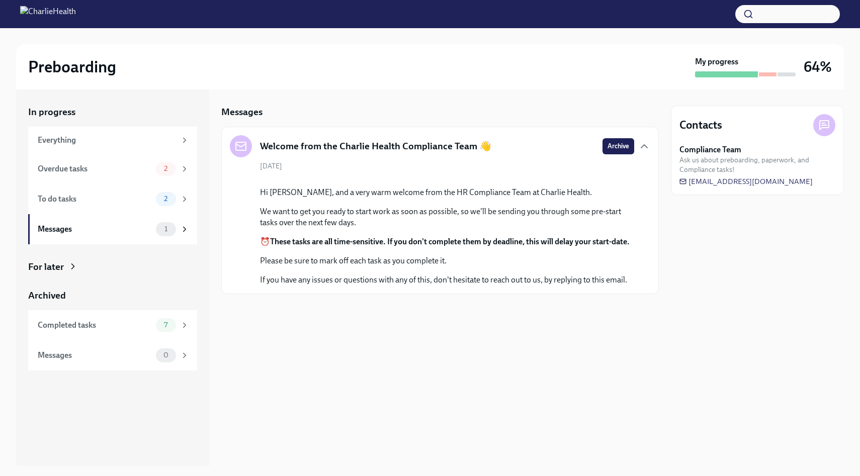
click at [406, 267] on p "Please be sure to mark off each task as you complete it." at bounding box center [447, 260] width 374 height 11
click at [438, 267] on p "Please be sure to mark off each task as you complete it." at bounding box center [447, 260] width 374 height 11
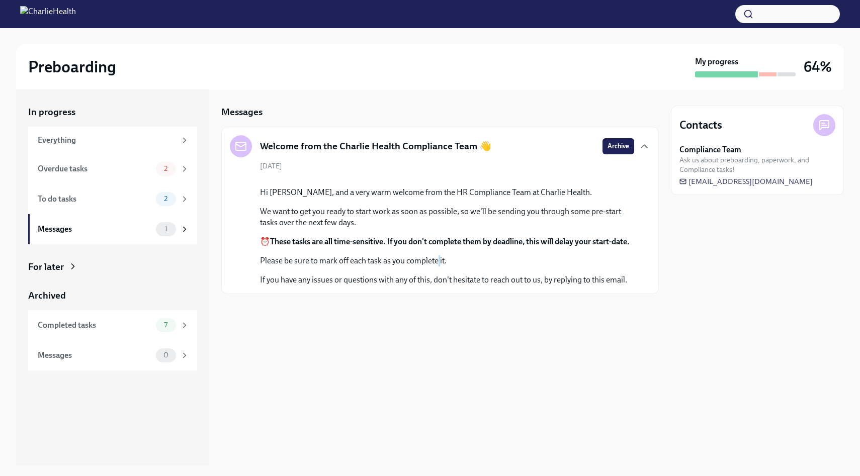
click at [438, 267] on p "Please be sure to mark off each task as you complete it." at bounding box center [447, 260] width 374 height 11
click at [473, 267] on p "Please be sure to mark off each task as you complete it." at bounding box center [447, 260] width 374 height 11
